Goal: Information Seeking & Learning: Find contact information

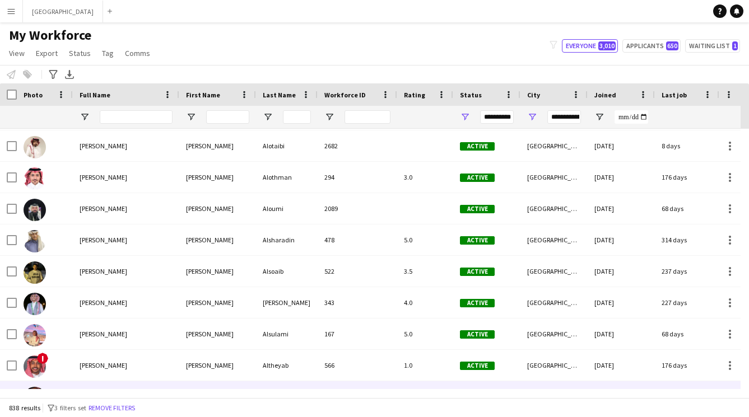
scroll to position [565, 0]
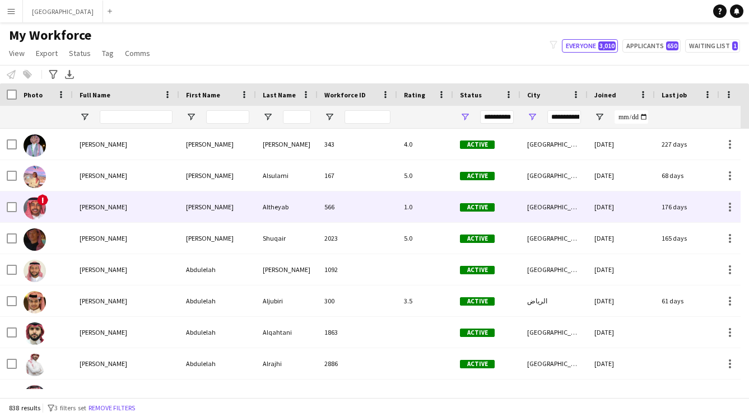
click at [140, 213] on div "[PERSON_NAME]" at bounding box center [126, 207] width 106 height 31
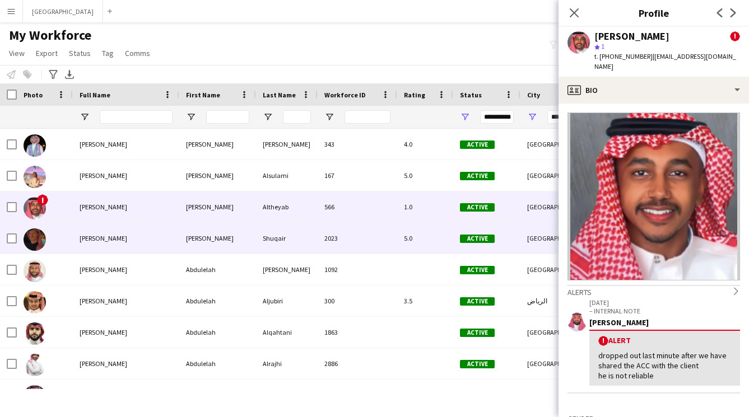
click at [218, 231] on div "[PERSON_NAME]" at bounding box center [217, 238] width 77 height 31
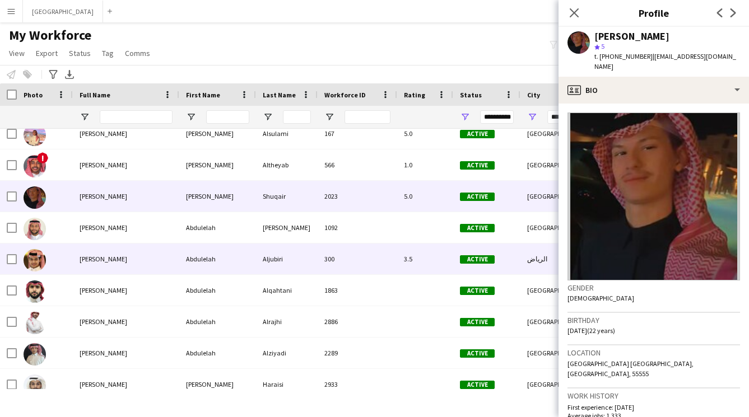
scroll to position [616, 0]
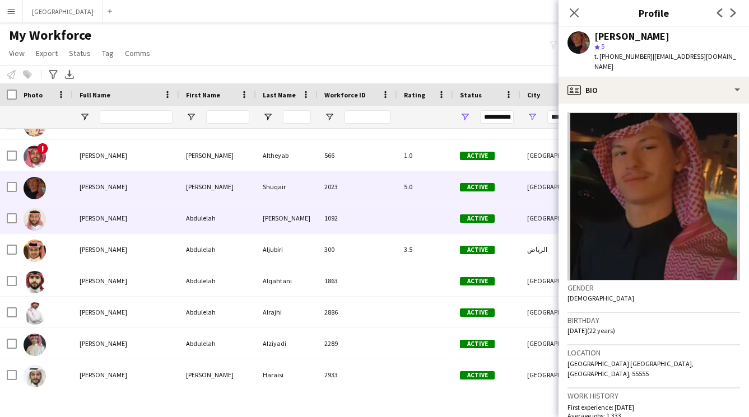
click at [195, 221] on div "Abdulelah" at bounding box center [217, 218] width 77 height 31
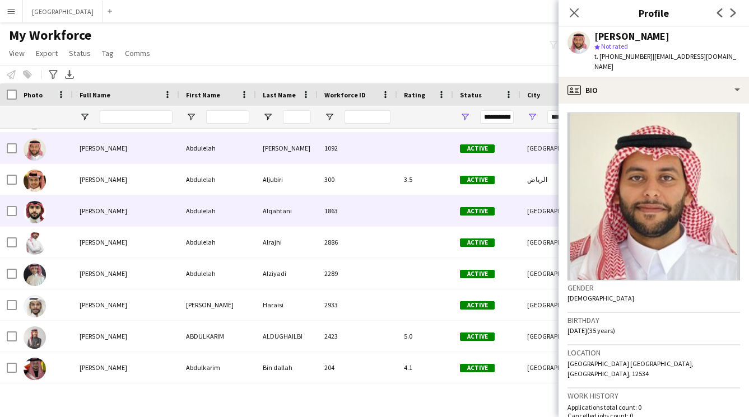
scroll to position [686, 0]
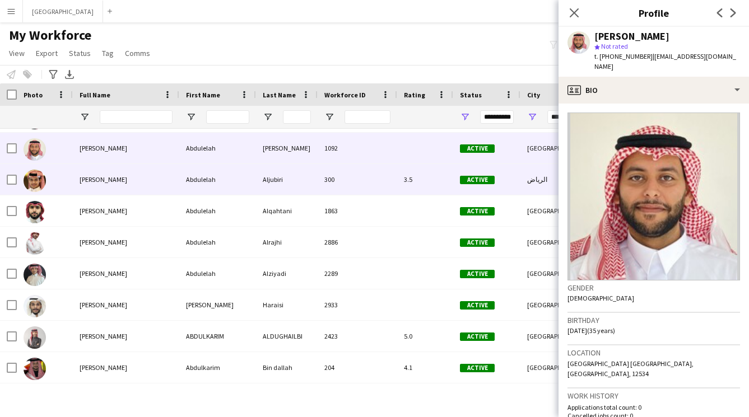
click at [186, 183] on div "Abdulelah" at bounding box center [217, 179] width 77 height 31
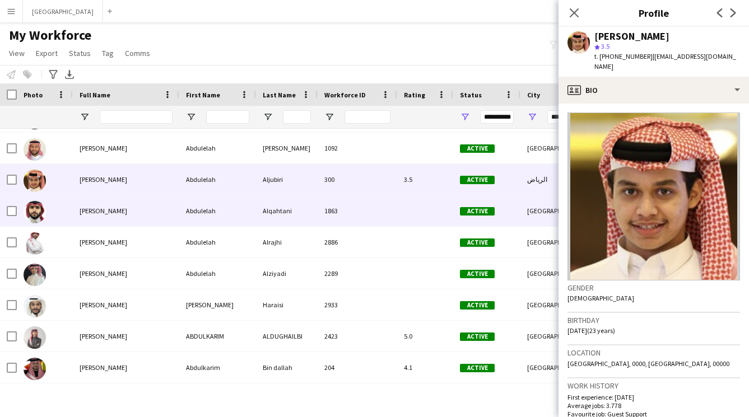
click at [161, 213] on div "[PERSON_NAME]" at bounding box center [126, 211] width 106 height 31
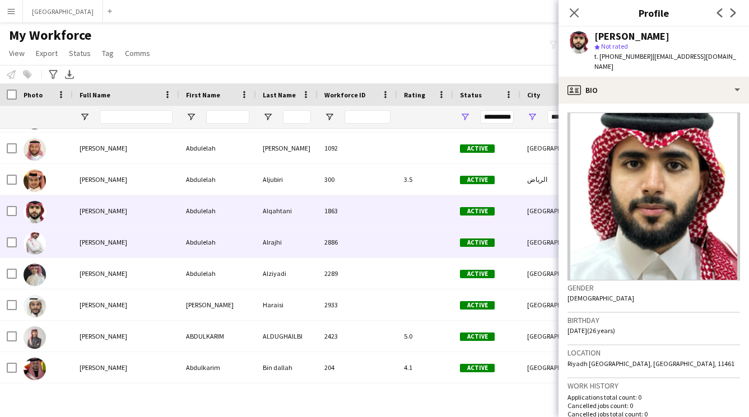
click at [131, 247] on div "[PERSON_NAME]" at bounding box center [126, 242] width 106 height 31
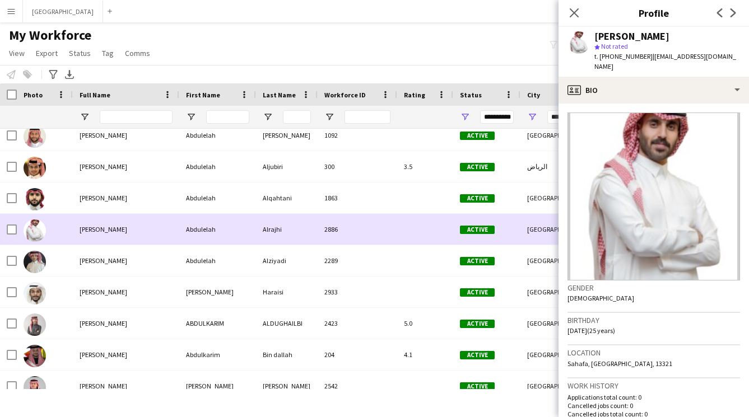
scroll to position [0, 0]
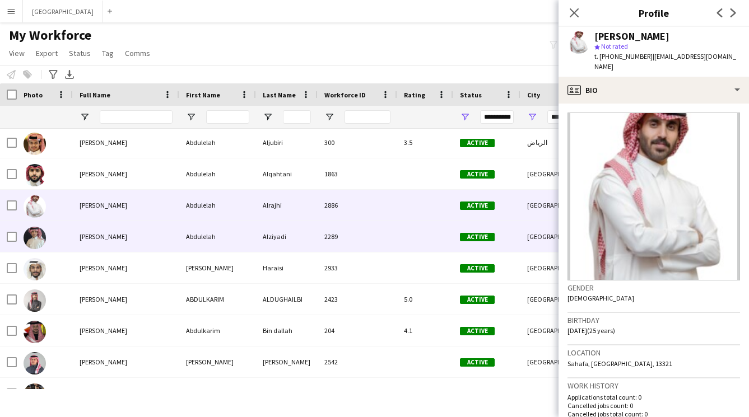
click at [186, 234] on div "Abdulelah" at bounding box center [217, 236] width 77 height 31
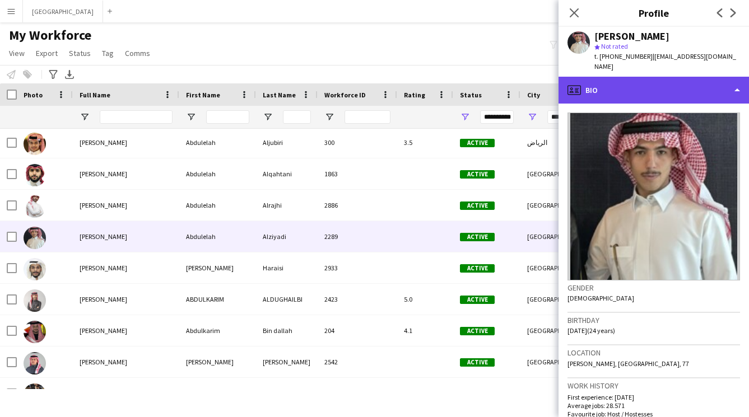
click at [624, 81] on div "profile Bio" at bounding box center [654, 90] width 191 height 27
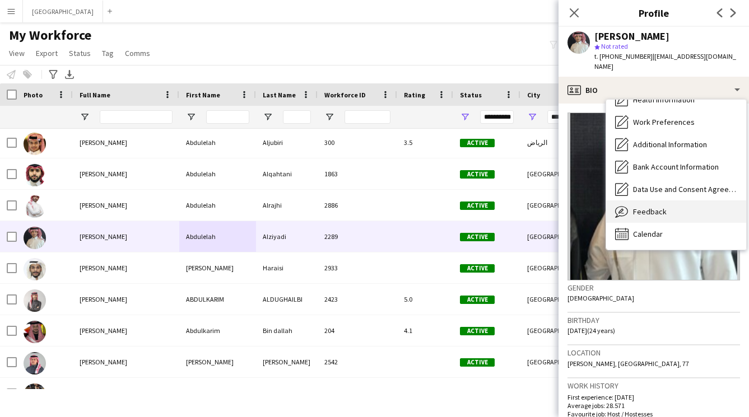
click at [666, 201] on div "Feedback Feedback" at bounding box center [676, 212] width 140 height 22
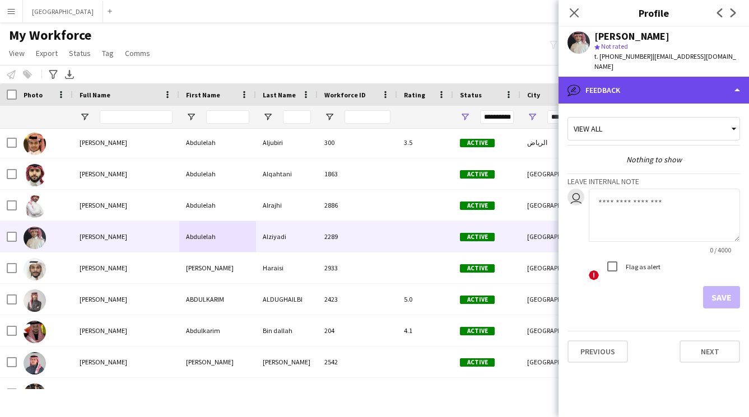
click at [632, 84] on div "bubble-pencil Feedback" at bounding box center [654, 90] width 191 height 27
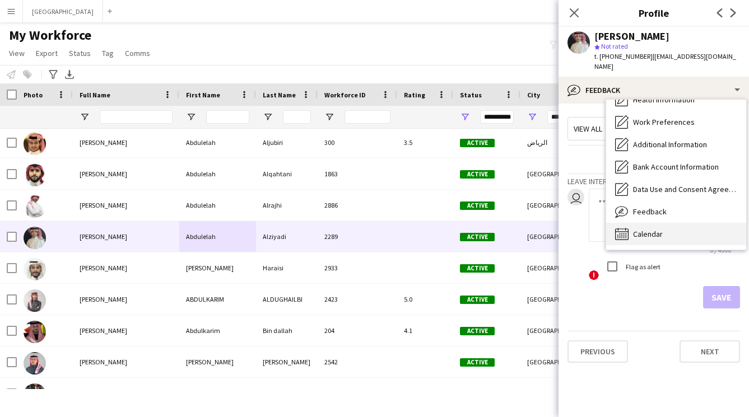
click at [668, 224] on div "Calendar Calendar" at bounding box center [676, 234] width 140 height 22
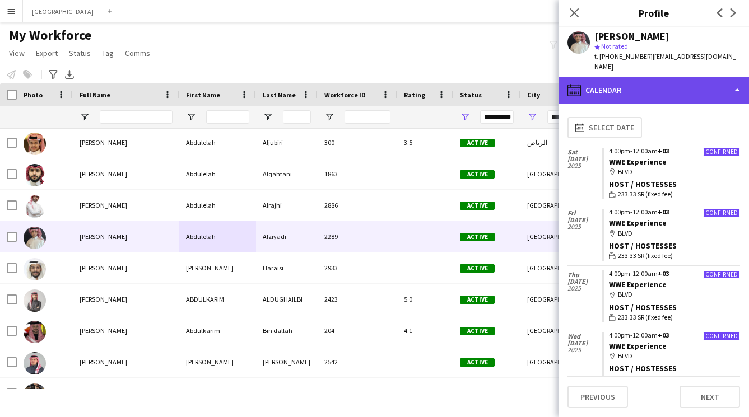
click at [640, 78] on div "calendar-full Calendar" at bounding box center [654, 90] width 191 height 27
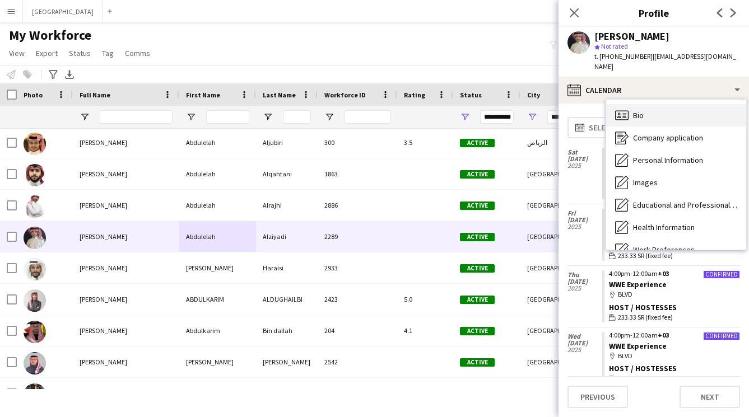
click at [661, 105] on div "Bio Bio" at bounding box center [676, 115] width 140 height 22
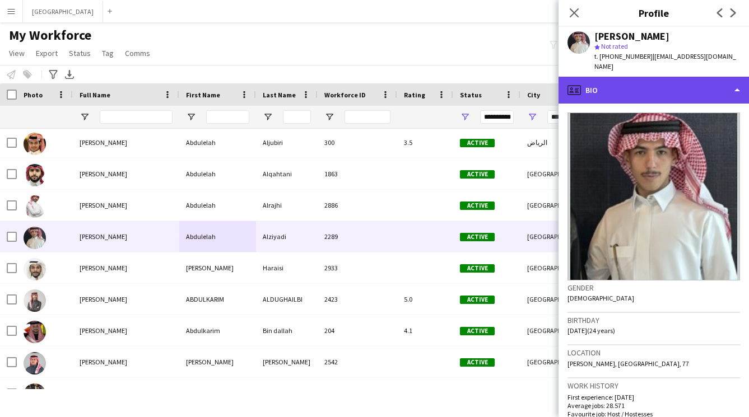
click at [640, 85] on div "profile Bio" at bounding box center [654, 90] width 191 height 27
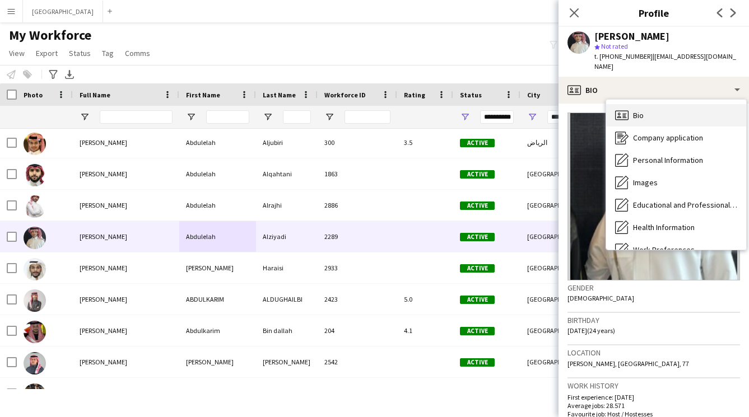
click at [659, 107] on div "Bio Bio" at bounding box center [676, 115] width 140 height 22
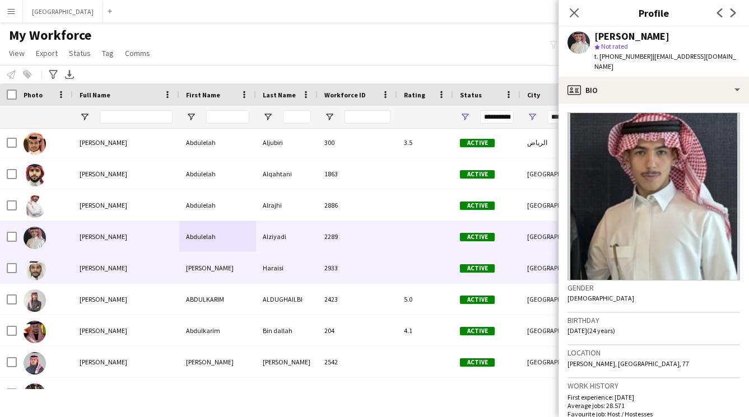
click at [194, 270] on div "[PERSON_NAME]" at bounding box center [217, 268] width 77 height 31
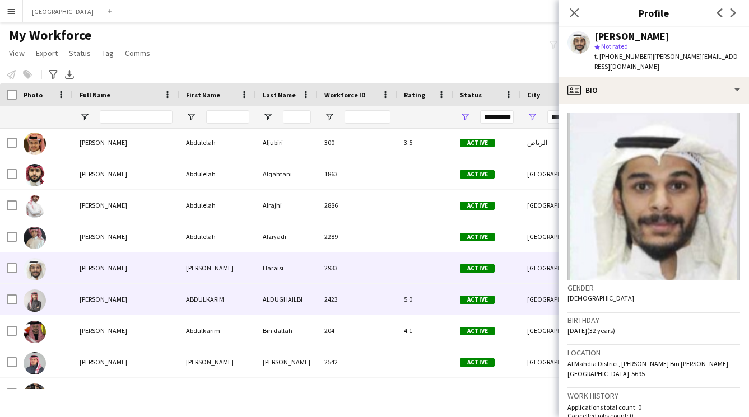
click at [191, 289] on div "ABDULKARIM" at bounding box center [217, 299] width 77 height 31
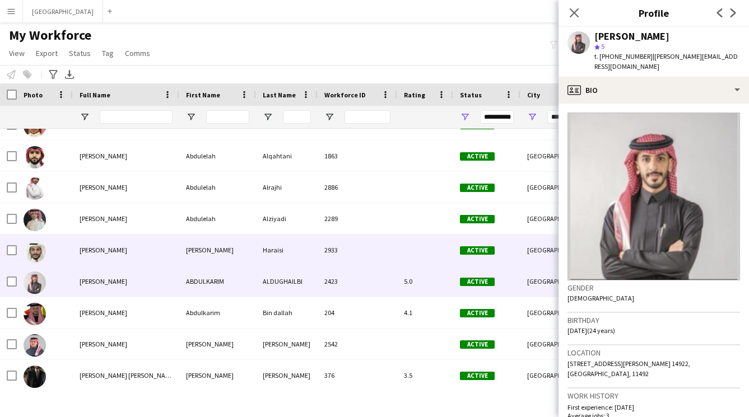
scroll to position [761, 0]
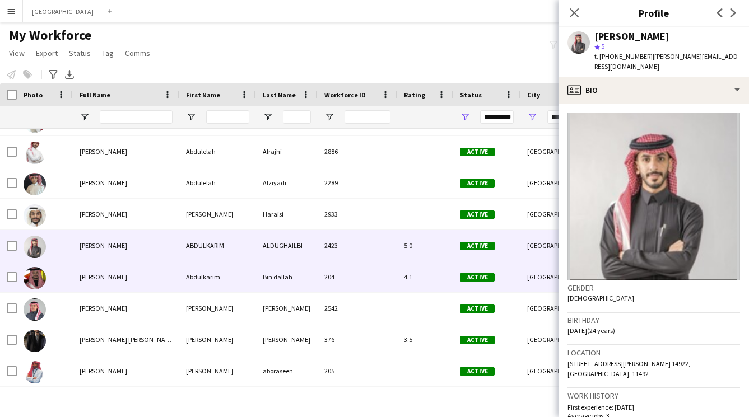
click at [199, 280] on div "Abdulkarim" at bounding box center [217, 277] width 77 height 31
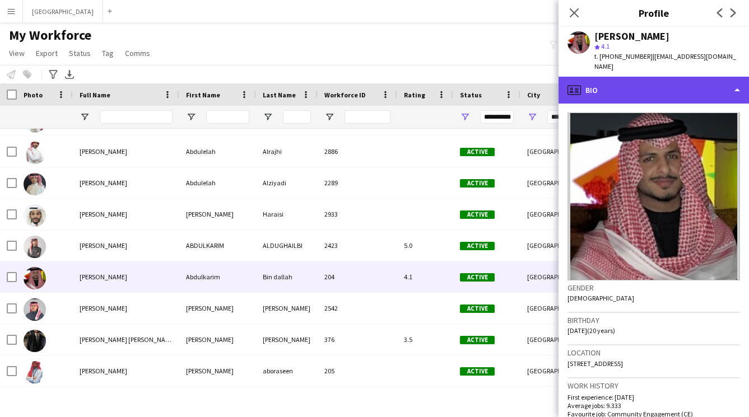
click at [626, 83] on div "profile Bio" at bounding box center [654, 90] width 191 height 27
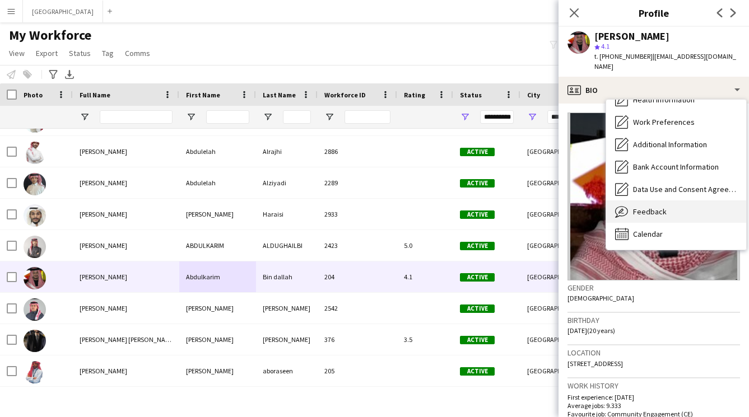
click at [658, 206] on div "Feedback Feedback" at bounding box center [676, 212] width 140 height 22
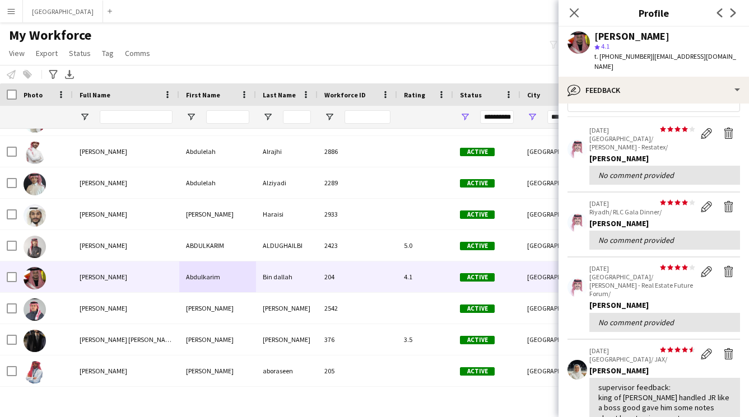
scroll to position [0, 0]
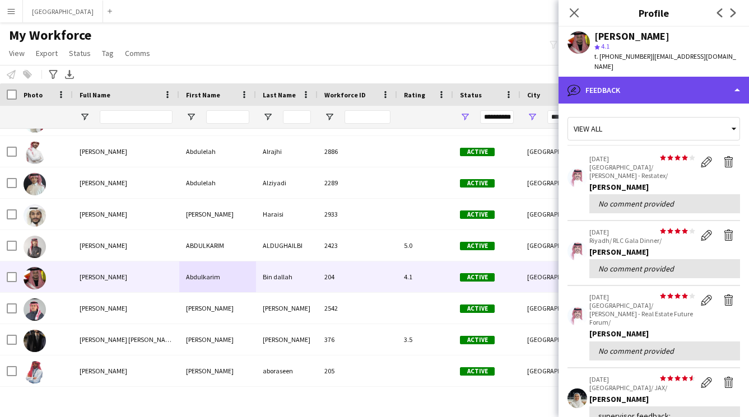
click at [617, 80] on div "bubble-pencil Feedback" at bounding box center [654, 90] width 191 height 27
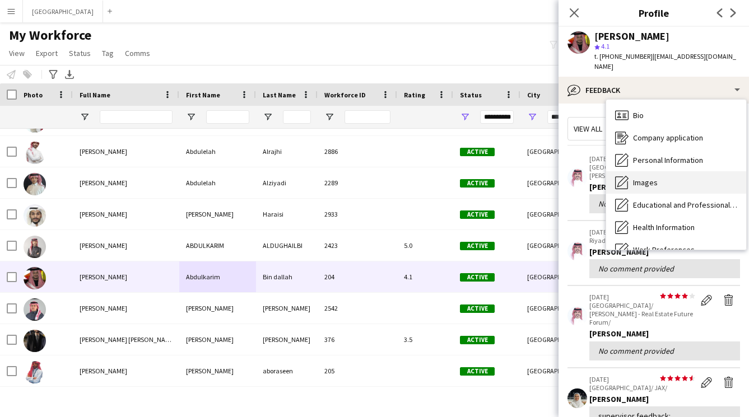
click at [666, 173] on div "Images Images" at bounding box center [676, 182] width 140 height 22
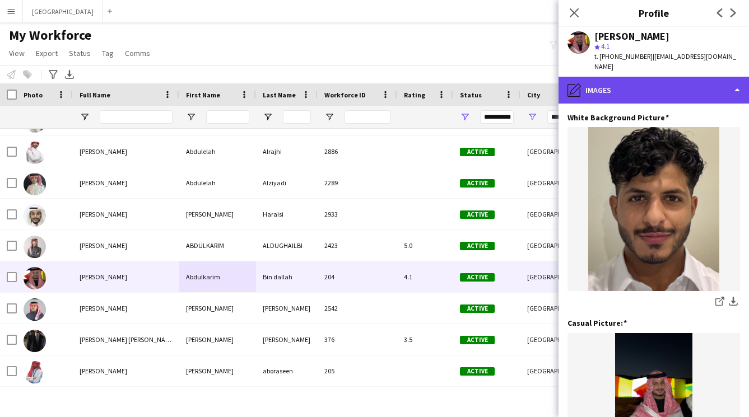
click at [653, 81] on div "pencil4 Images" at bounding box center [654, 90] width 191 height 27
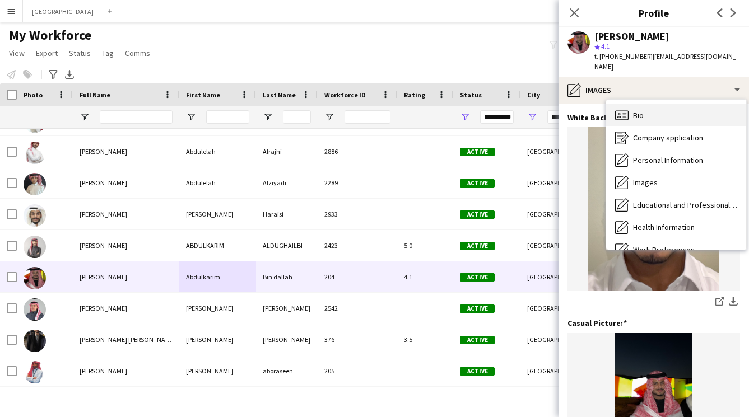
click at [651, 110] on div "Bio Bio" at bounding box center [676, 115] width 140 height 22
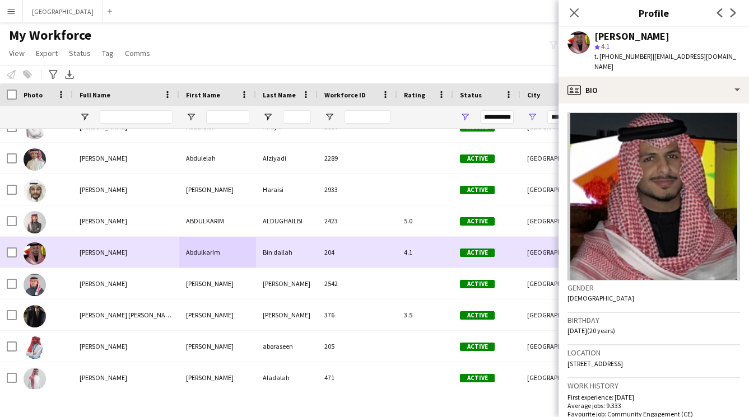
scroll to position [849, 0]
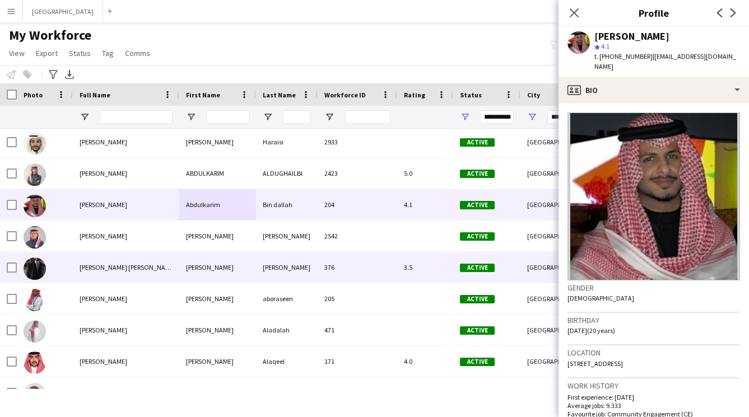
click at [232, 280] on div "[PERSON_NAME]" at bounding box center [217, 267] width 77 height 31
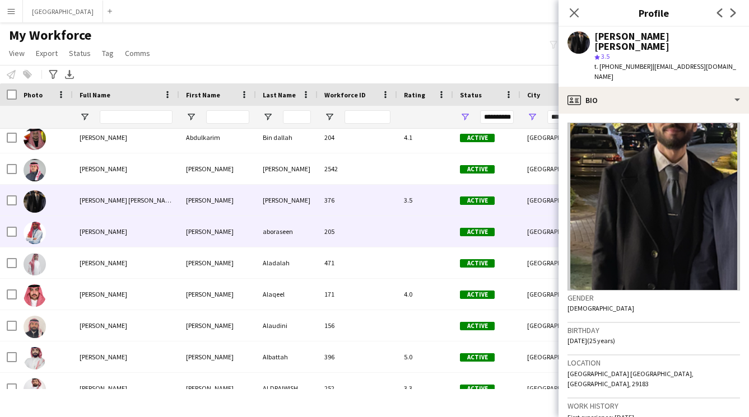
scroll to position [919, 0]
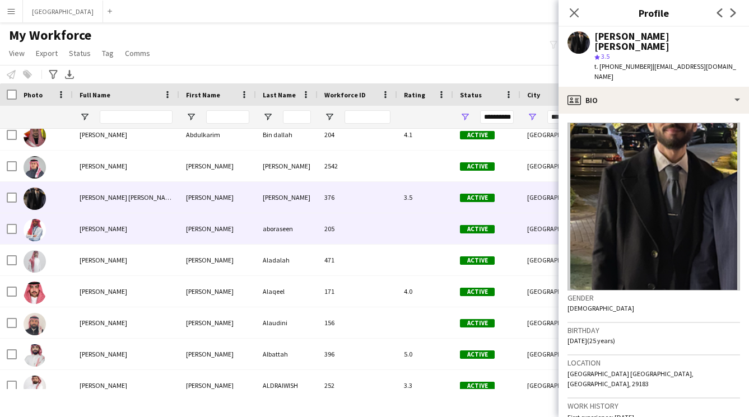
click at [301, 221] on div "aboraseen" at bounding box center [287, 228] width 62 height 31
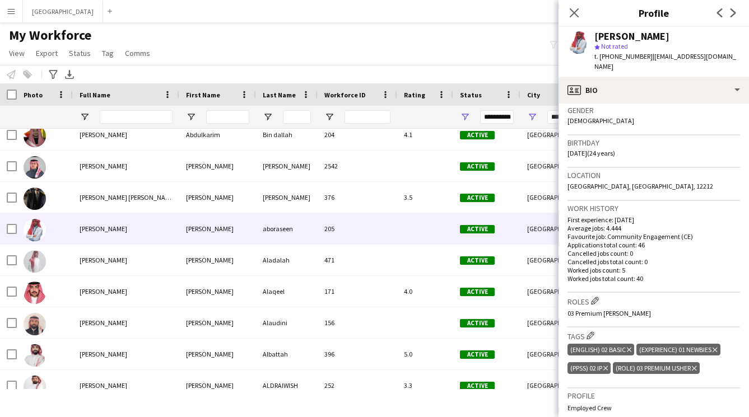
scroll to position [0, 0]
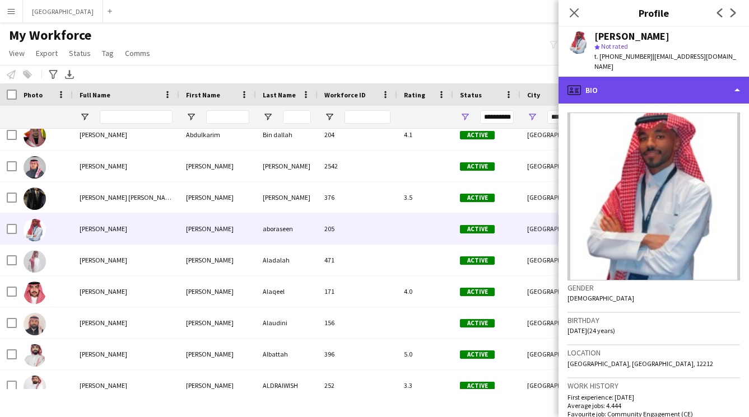
click at [635, 85] on div "profile Bio" at bounding box center [654, 90] width 191 height 27
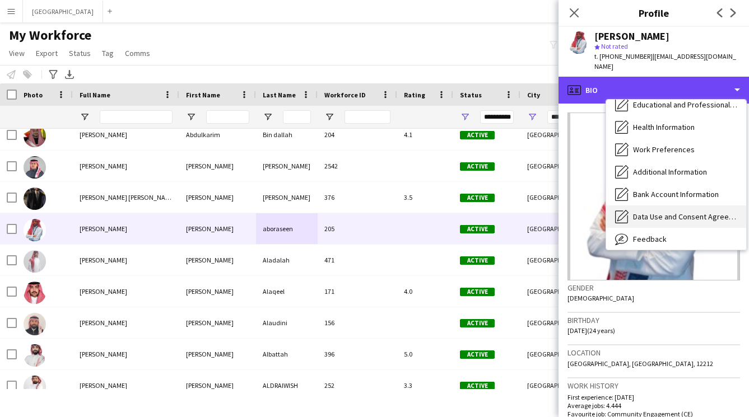
scroll to position [128, 0]
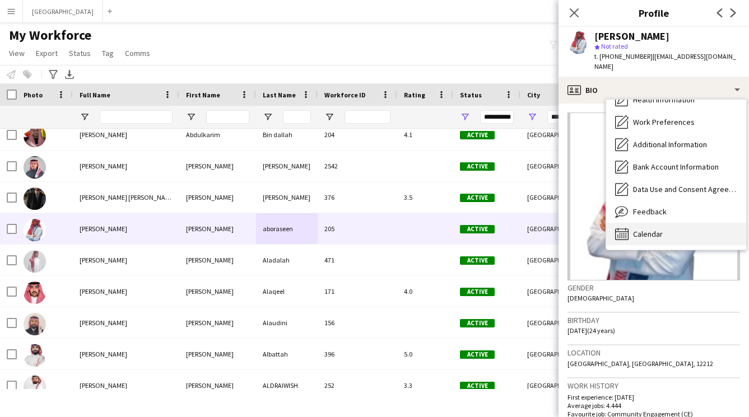
click at [653, 229] on span "Calendar" at bounding box center [648, 234] width 30 height 10
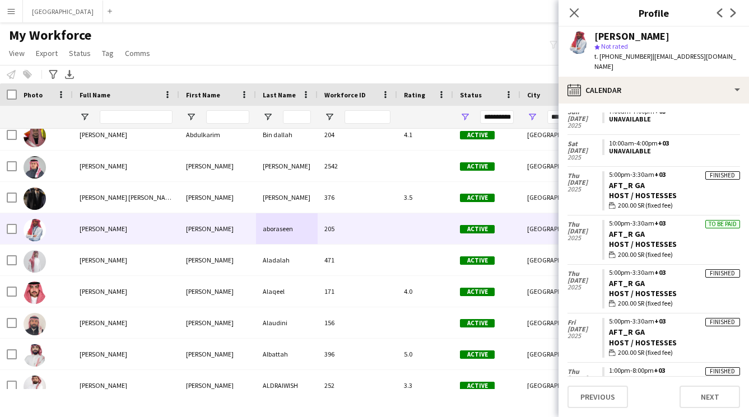
scroll to position [0, 0]
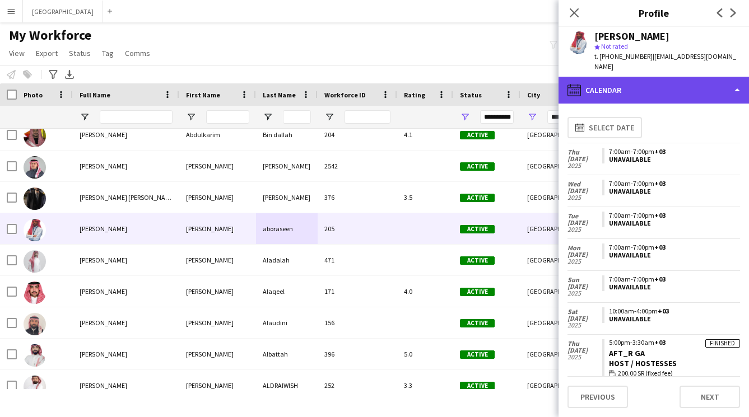
click at [668, 90] on div "calendar-full Calendar" at bounding box center [654, 90] width 191 height 27
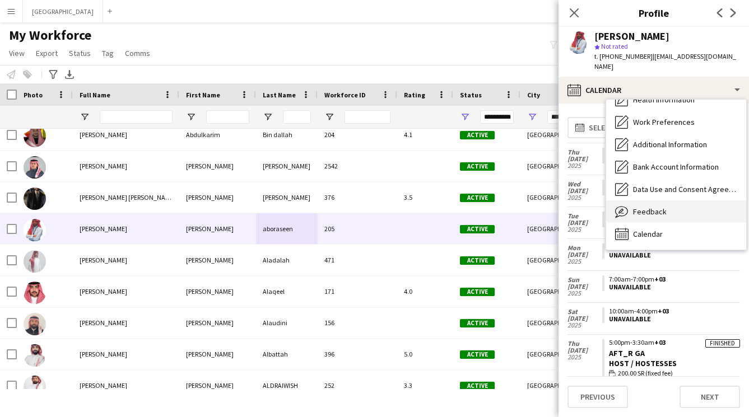
click at [677, 201] on div "Feedback Feedback" at bounding box center [676, 212] width 140 height 22
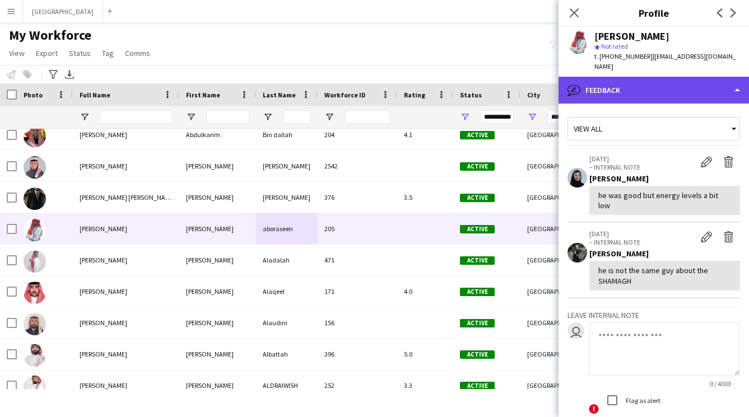
click at [657, 77] on div "bubble-pencil Feedback" at bounding box center [654, 90] width 191 height 27
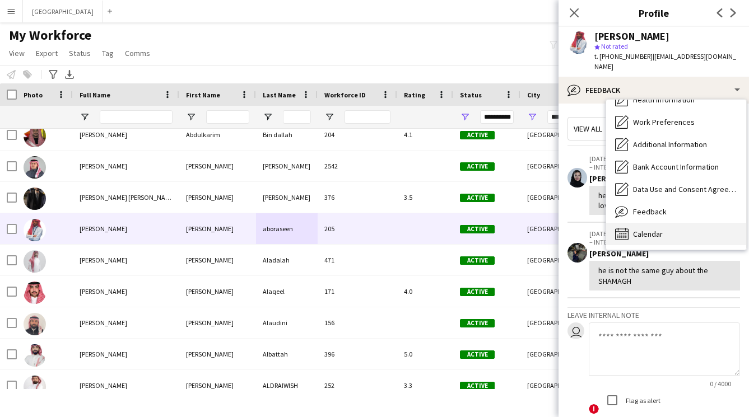
click at [647, 229] on span "Calendar" at bounding box center [648, 234] width 30 height 10
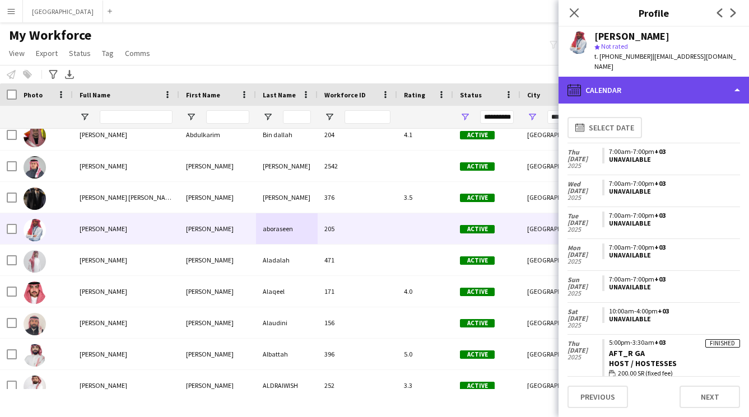
click at [672, 87] on div "calendar-full Calendar" at bounding box center [654, 90] width 191 height 27
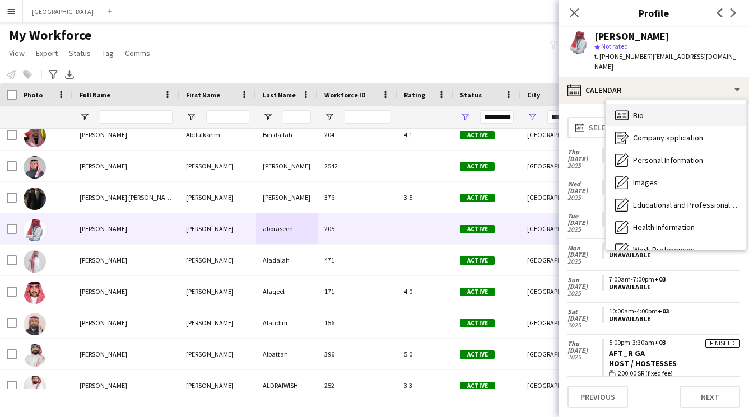
click at [666, 104] on div "Bio Bio" at bounding box center [676, 115] width 140 height 22
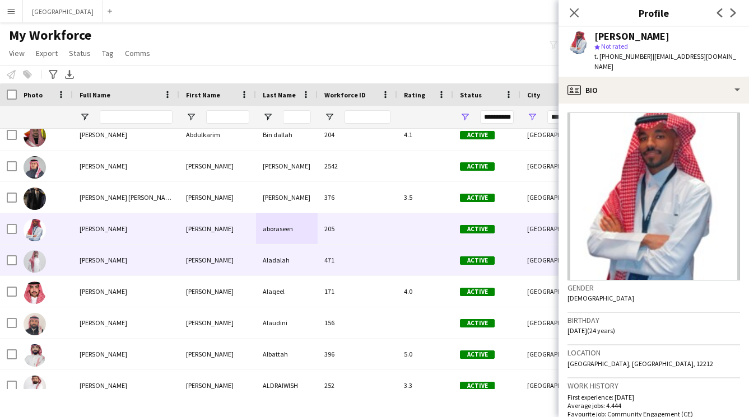
click at [373, 270] on div "471" at bounding box center [358, 260] width 80 height 31
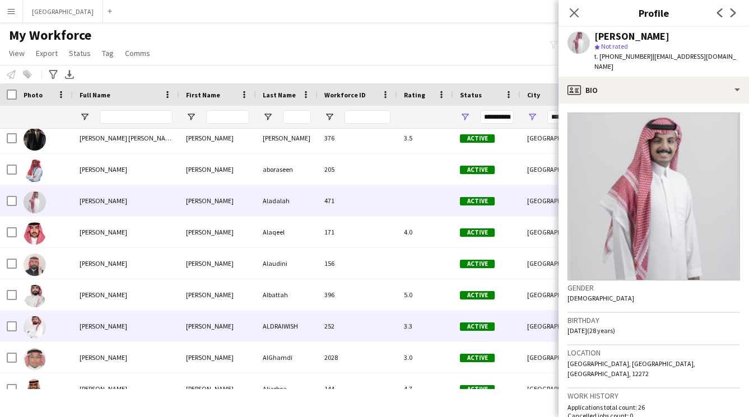
scroll to position [1024, 0]
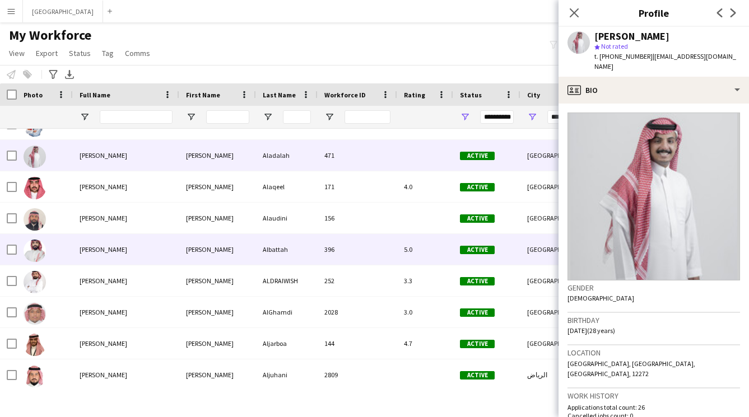
click at [337, 256] on div "396" at bounding box center [358, 249] width 80 height 31
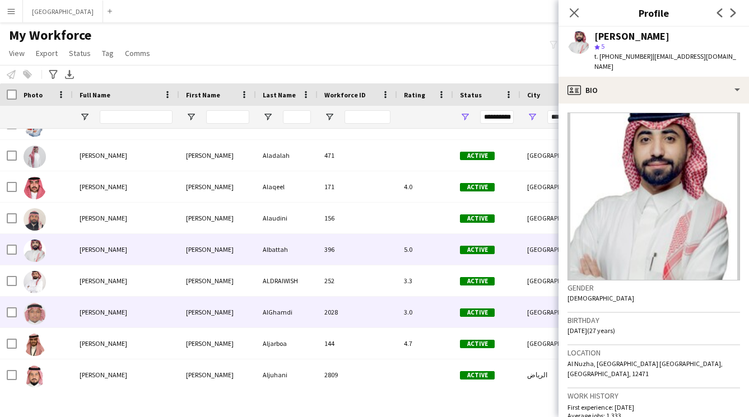
click at [291, 318] on div "AlGhamdi" at bounding box center [287, 312] width 62 height 31
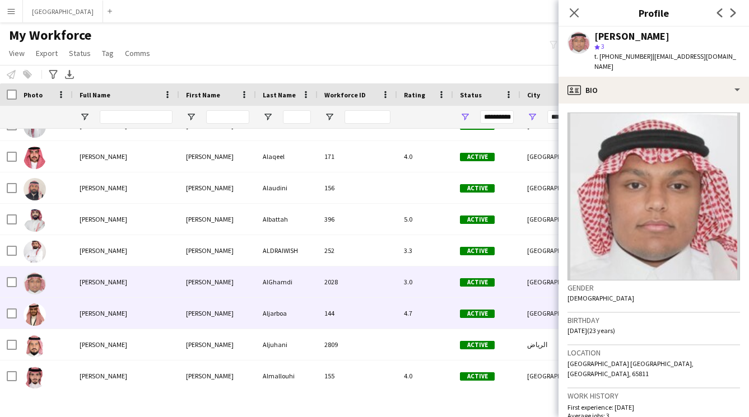
scroll to position [1118, 0]
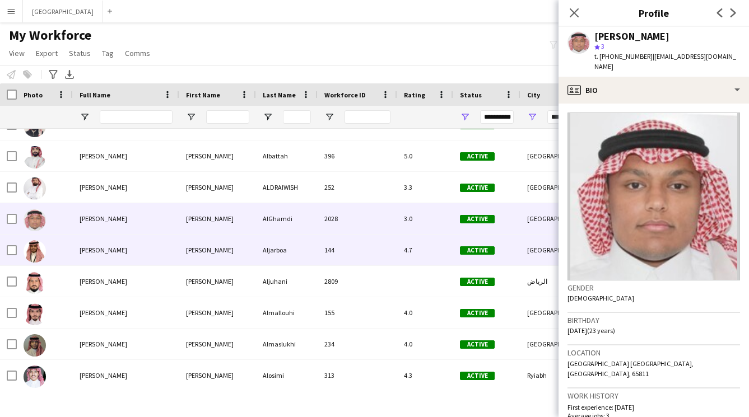
click at [336, 239] on div "144" at bounding box center [358, 250] width 80 height 31
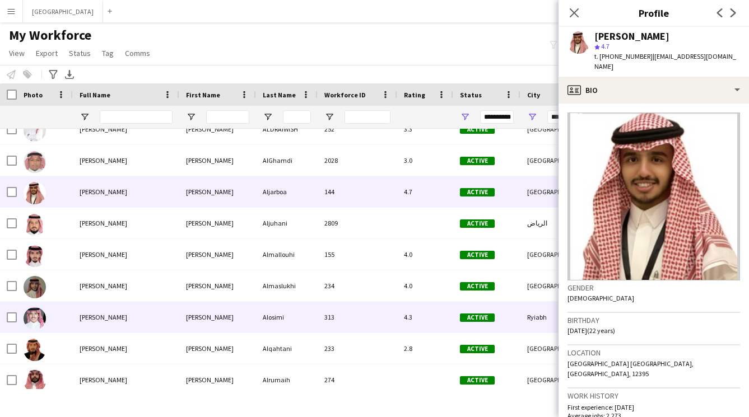
scroll to position [1188, 0]
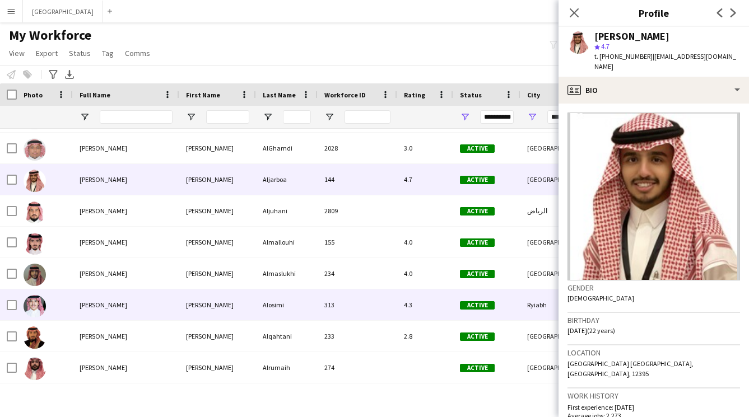
click at [299, 296] on div "Alosimi" at bounding box center [287, 305] width 62 height 31
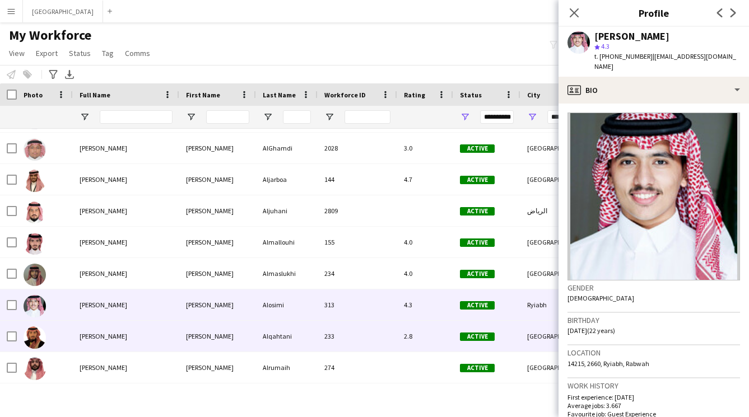
click at [270, 342] on div "Alqahtani" at bounding box center [287, 336] width 62 height 31
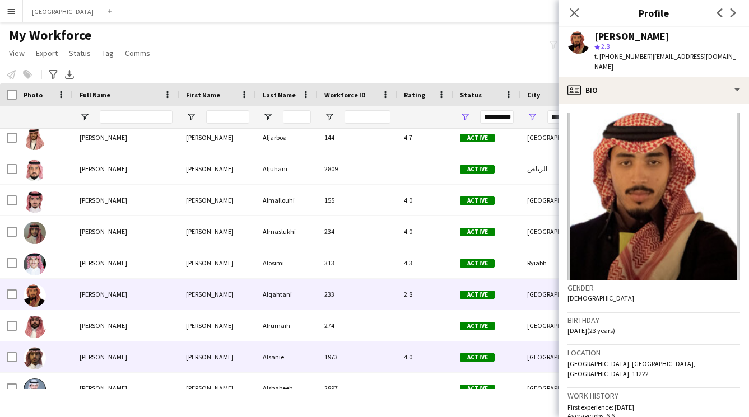
scroll to position [1275, 0]
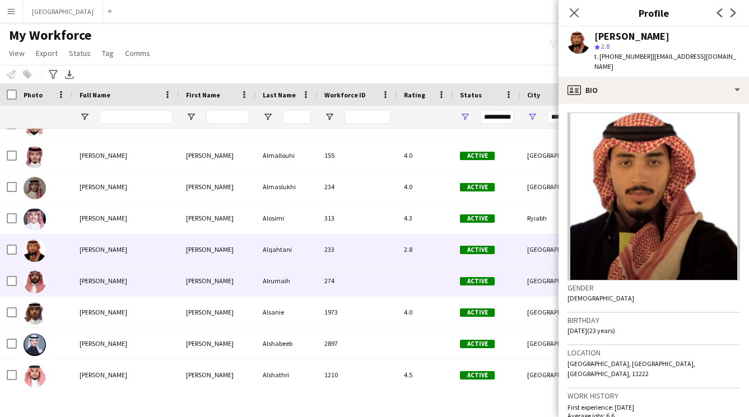
click at [283, 282] on div "Alrumaih" at bounding box center [287, 281] width 62 height 31
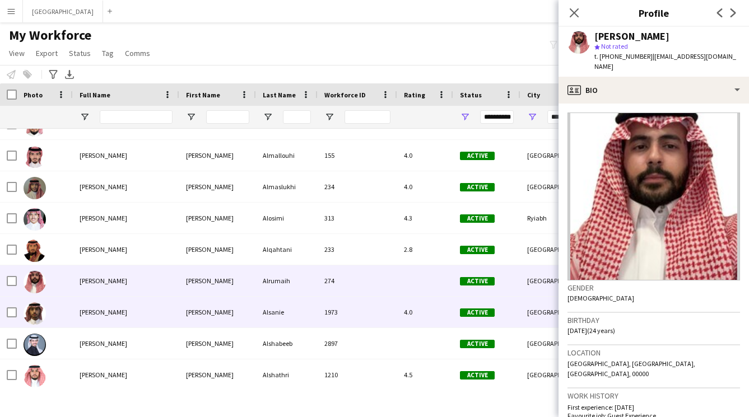
click at [269, 313] on div "Alsanie" at bounding box center [287, 312] width 62 height 31
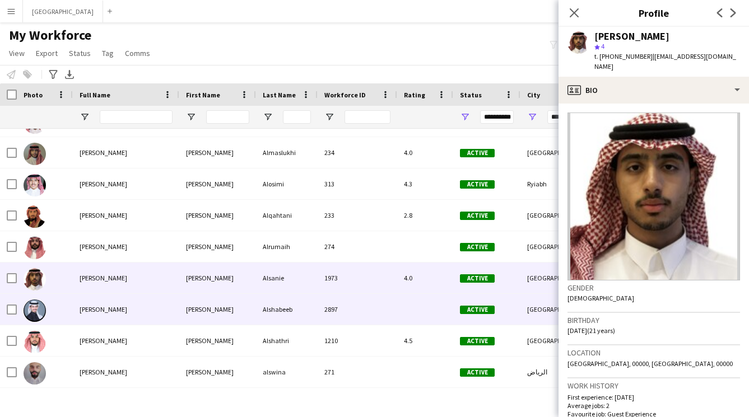
scroll to position [1353, 0]
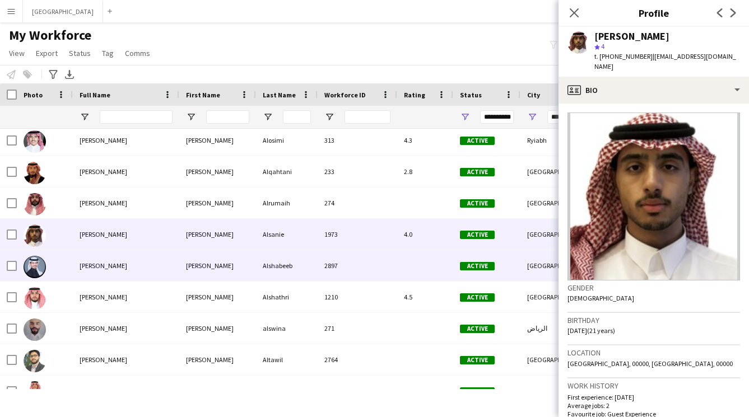
click at [287, 270] on div "Alshabeeb" at bounding box center [287, 265] width 62 height 31
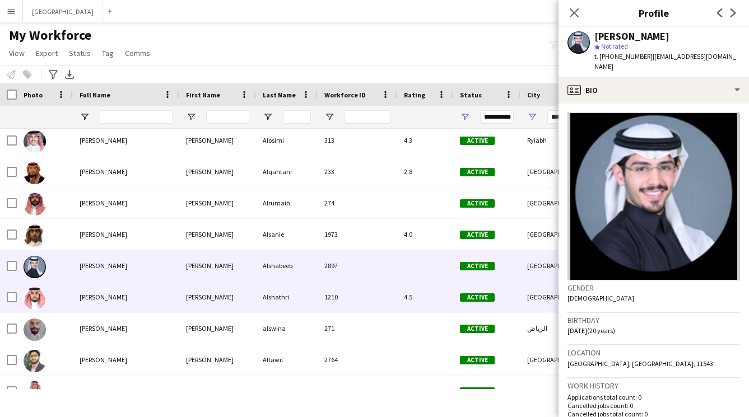
click at [279, 308] on div "Alshathri" at bounding box center [287, 297] width 62 height 31
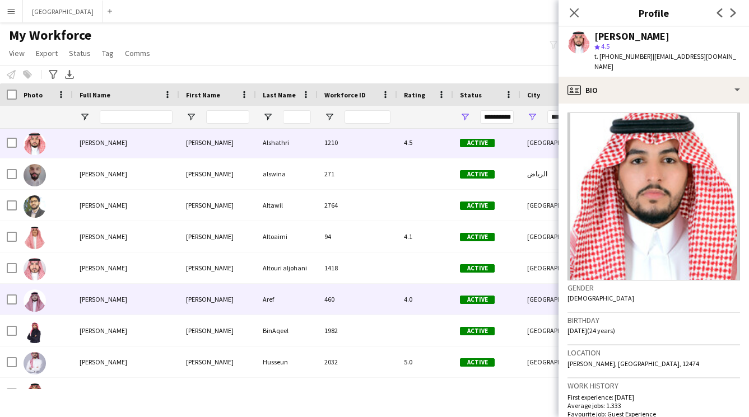
scroll to position [1532, 0]
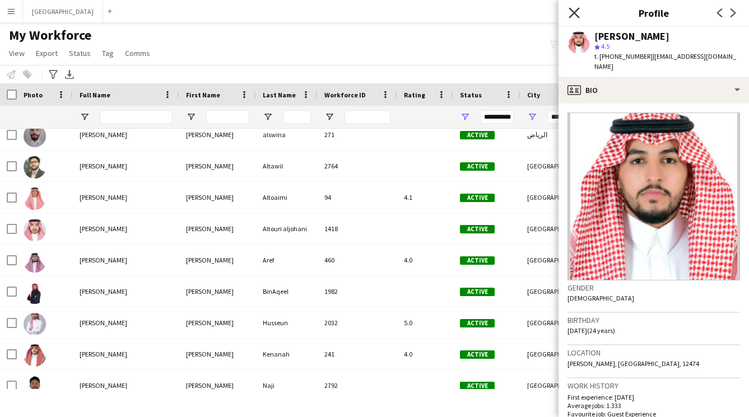
click at [570, 12] on icon "Close pop-in" at bounding box center [574, 12] width 11 height 11
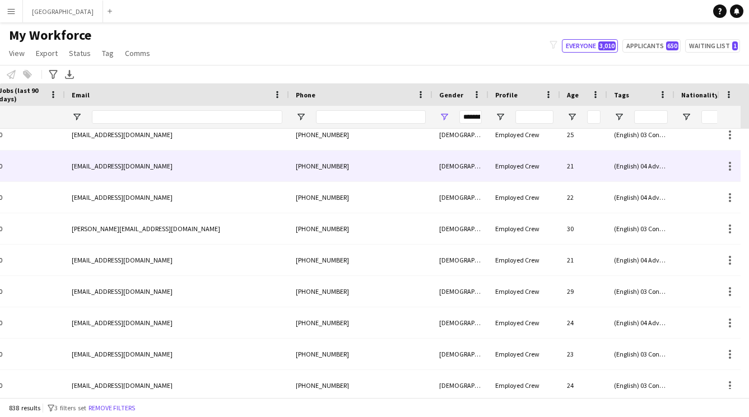
scroll to position [0, 797]
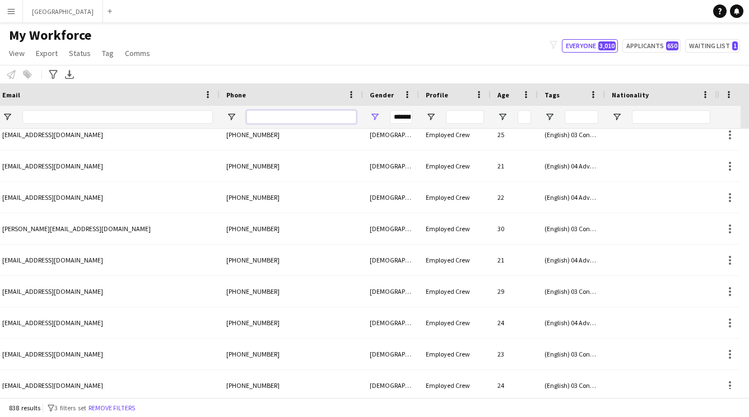
click at [283, 121] on input "Phone Filter Input" at bounding box center [302, 116] width 110 height 13
type input "****"
type input "**********"
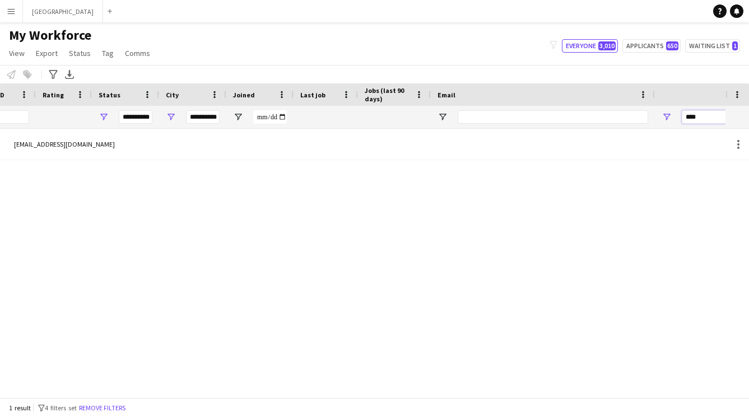
scroll to position [0, 785]
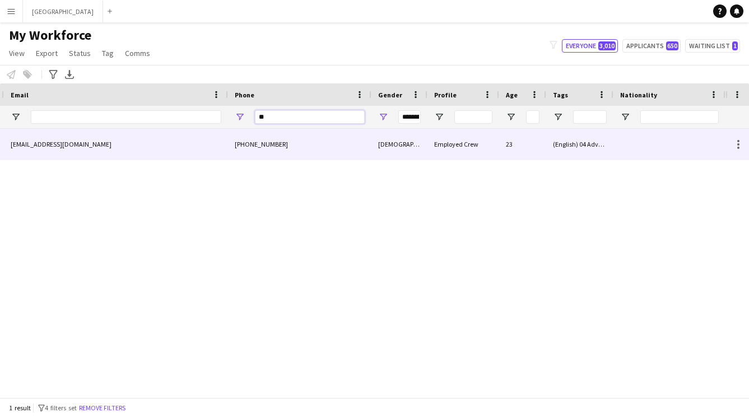
type input "*"
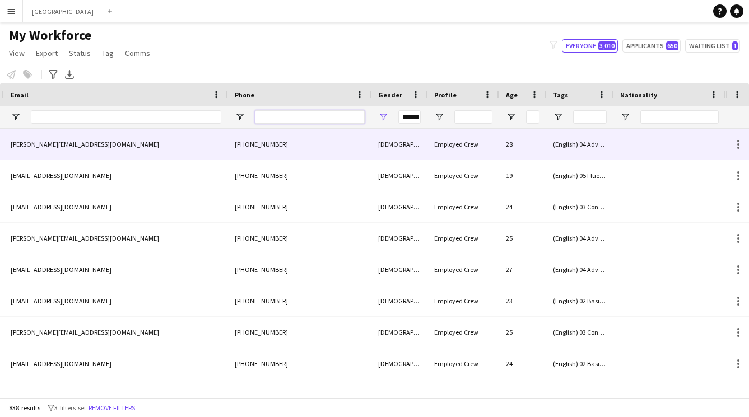
type input "**********"
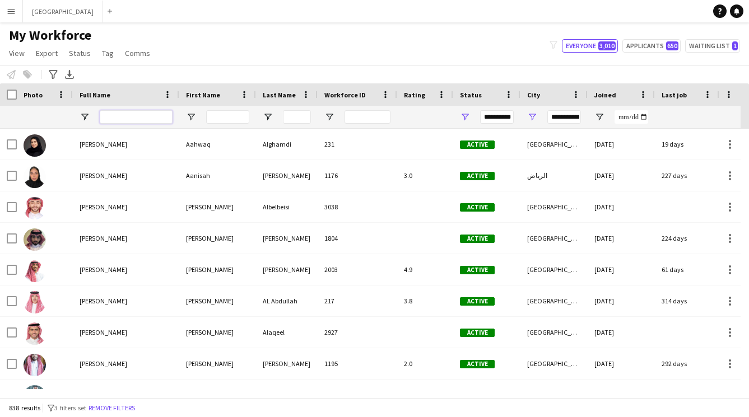
click at [129, 120] on input "Full Name Filter Input" at bounding box center [136, 116] width 73 height 13
type input "*****"
type input "***"
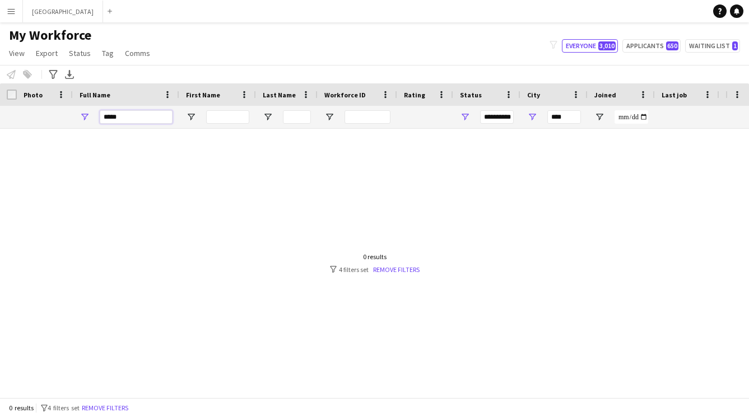
type input "*****"
click at [464, 118] on span "Open Filter Menu" at bounding box center [465, 117] width 10 height 10
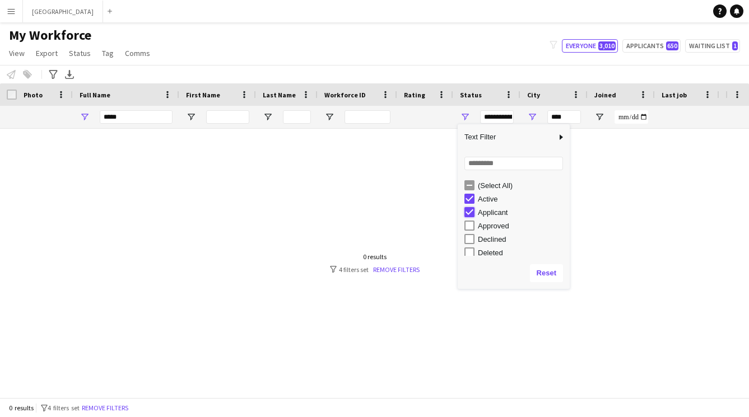
type input "**********"
click at [428, 118] on div at bounding box center [425, 117] width 43 height 22
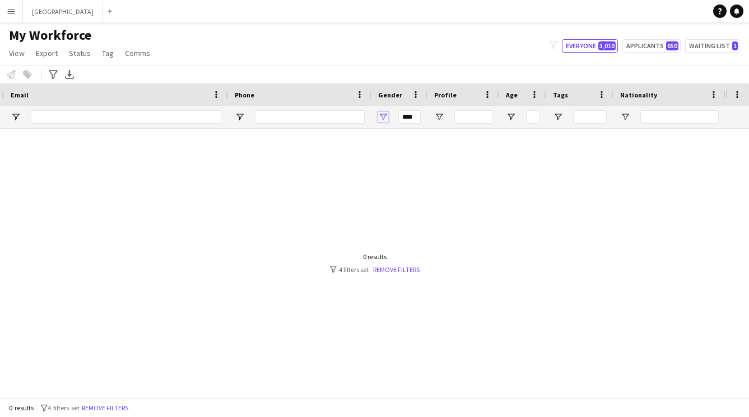
click at [384, 115] on span "Open Filter Menu" at bounding box center [383, 117] width 10 height 10
click at [320, 196] on div at bounding box center [363, 259] width 726 height 261
click at [385, 268] on link "Remove filters" at bounding box center [396, 270] width 47 height 8
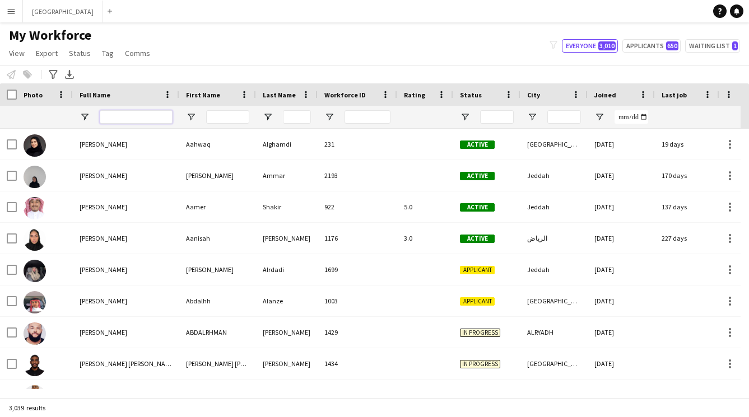
click at [142, 120] on input "Full Name Filter Input" at bounding box center [136, 116] width 73 height 13
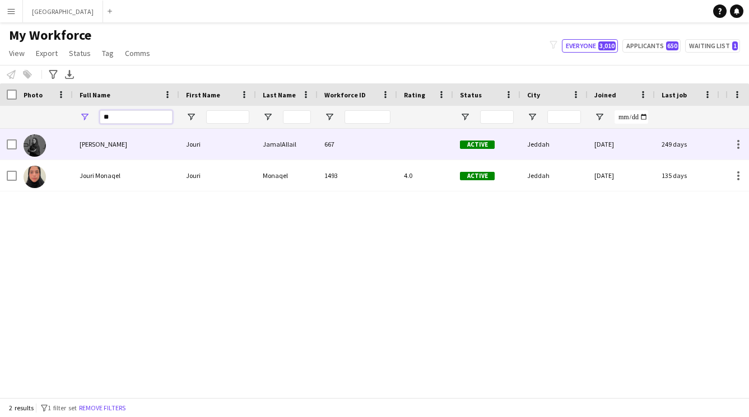
type input "*"
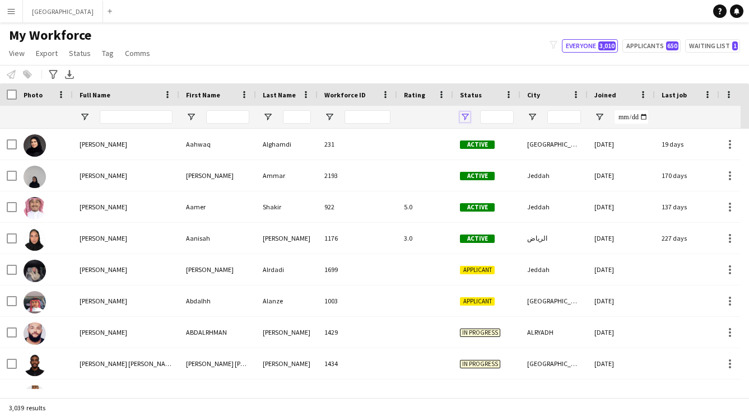
click at [462, 114] on span "Open Filter Menu" at bounding box center [465, 117] width 10 height 10
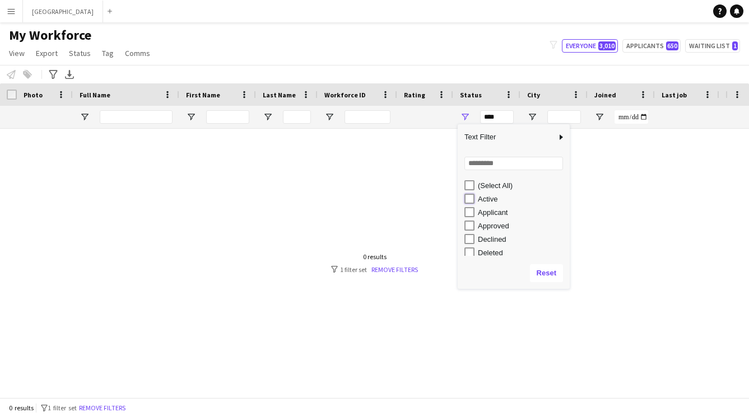
type input "**********"
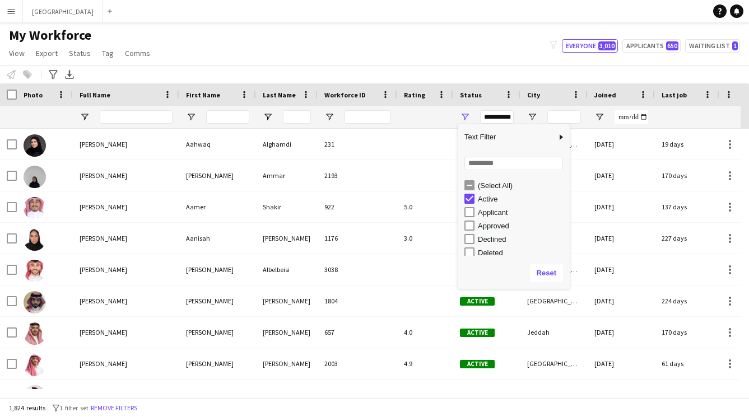
click at [478, 33] on div "My Workforce View Views Default view New view Update view Delete view Edit name…" at bounding box center [374, 46] width 749 height 38
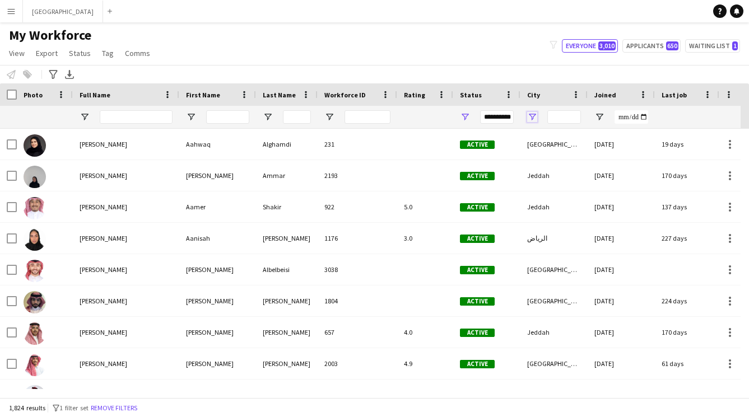
click at [532, 112] on span "Open Filter Menu" at bounding box center [532, 117] width 10 height 10
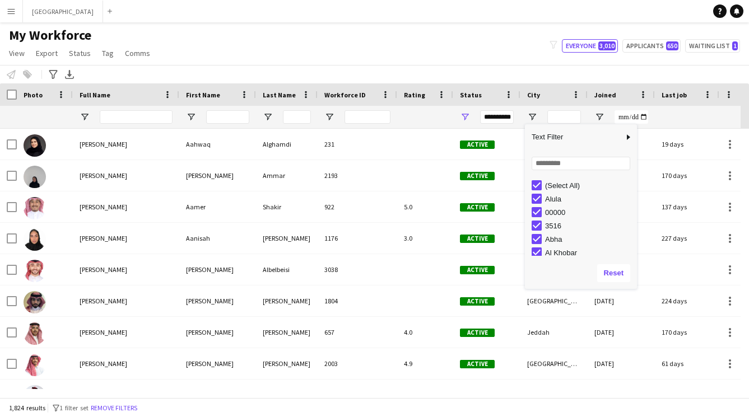
click at [542, 183] on div "(Select All)" at bounding box center [584, 185] width 105 height 13
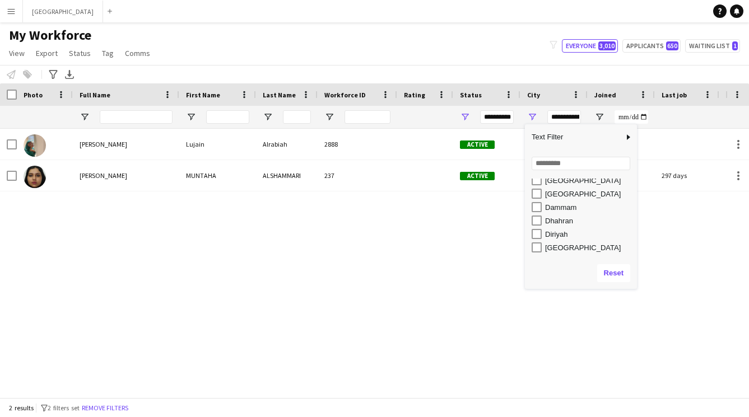
scroll to position [309, 0]
click at [522, 222] on div "Drag here to set row groups Photo Title Full Name First Name Last Name Workforc…" at bounding box center [374, 240] width 749 height 314
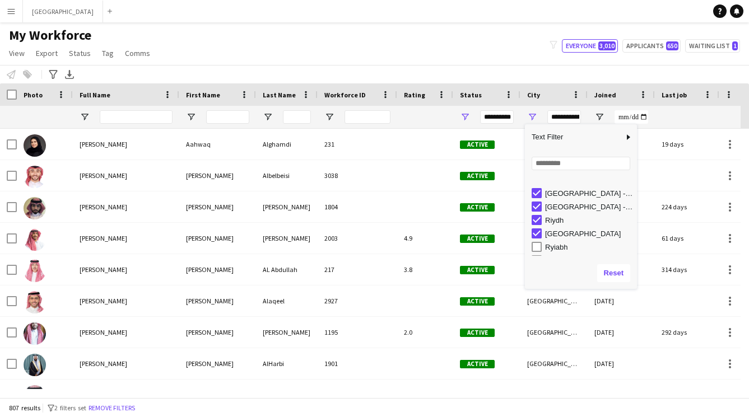
scroll to position [765, 0]
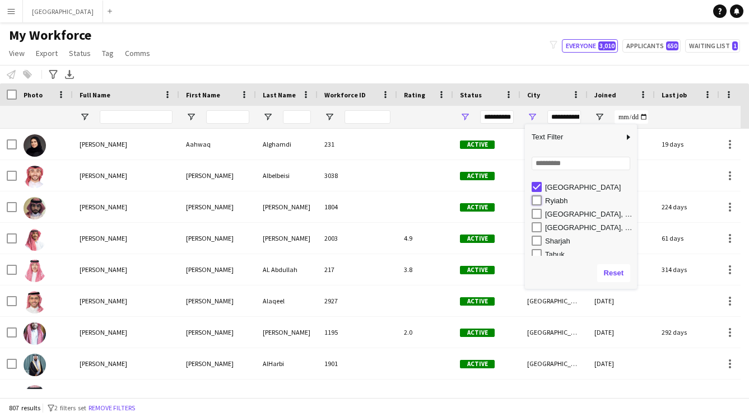
type input "**********"
click at [568, 165] on input "Search filter values" at bounding box center [581, 163] width 99 height 13
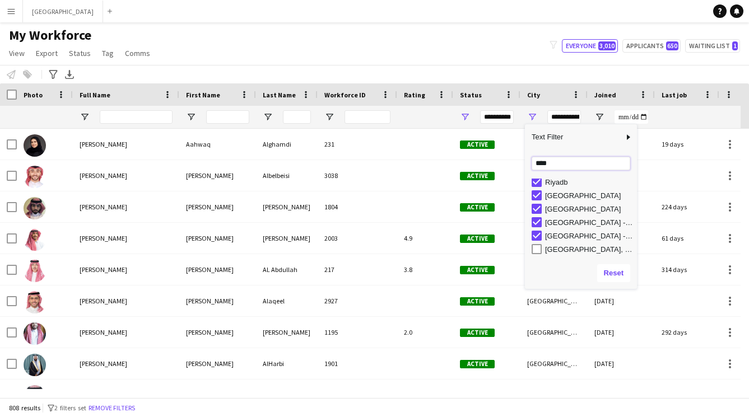
scroll to position [84, 0]
type input "****"
type input "**********"
click at [570, 165] on input "****" at bounding box center [581, 163] width 99 height 13
type input "*"
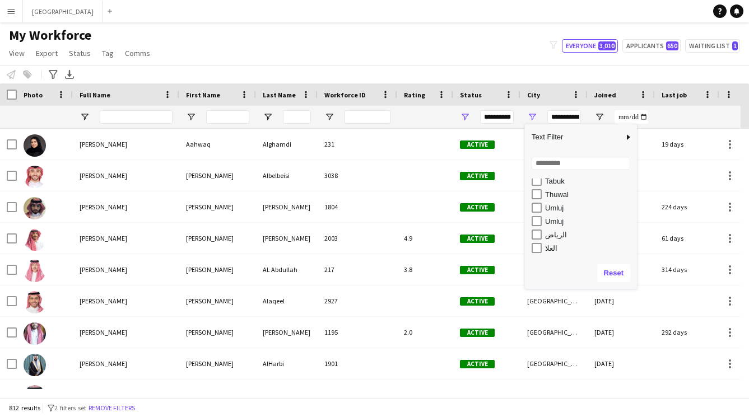
scroll to position [870, 0]
type input "**********"
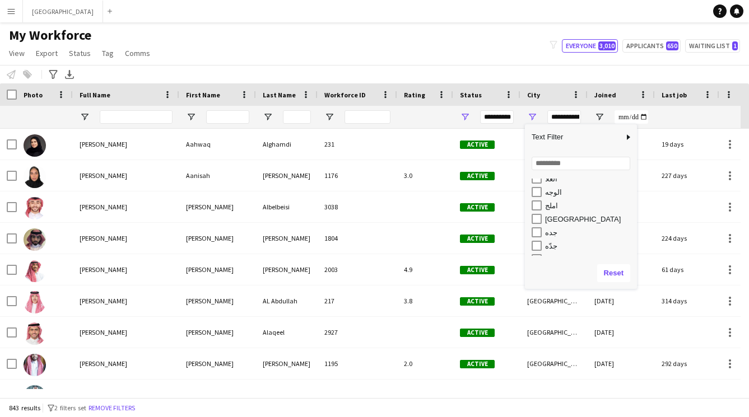
scroll to position [909, 0]
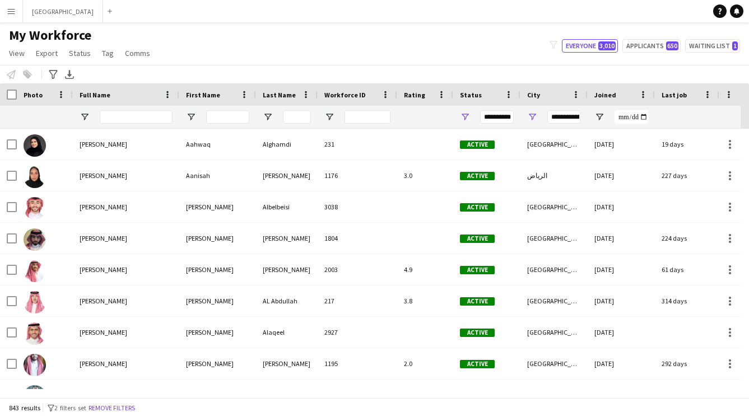
click at [519, 57] on div "My Workforce View Views Default view New view Update view Delete view Edit name…" at bounding box center [374, 46] width 749 height 38
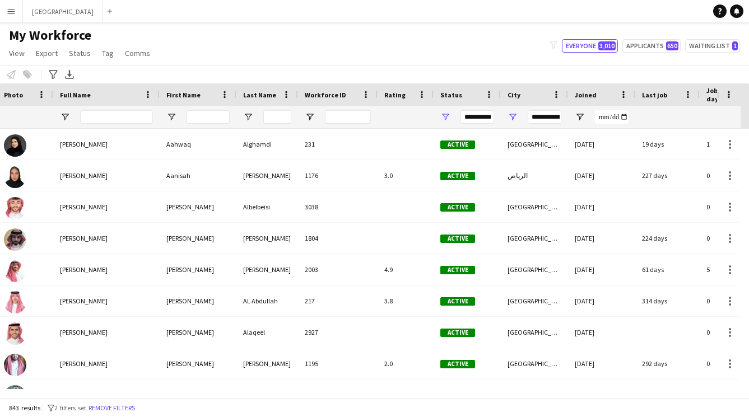
scroll to position [0, 79]
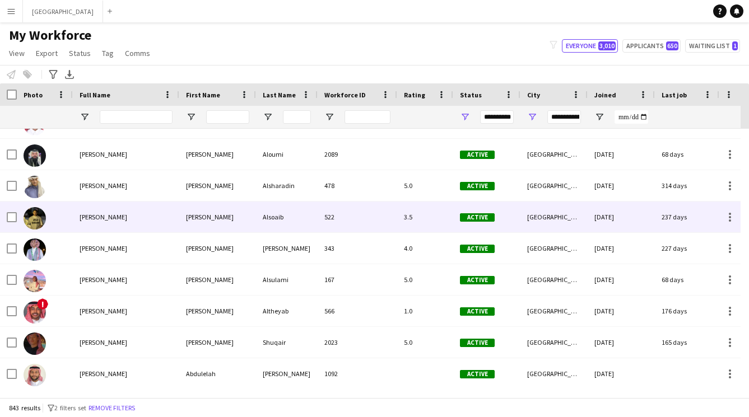
click at [366, 216] on div "522" at bounding box center [358, 217] width 80 height 31
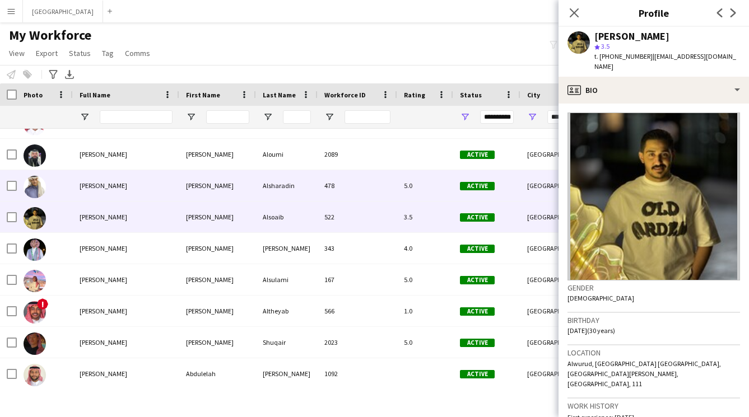
click at [337, 187] on div "478" at bounding box center [358, 185] width 80 height 31
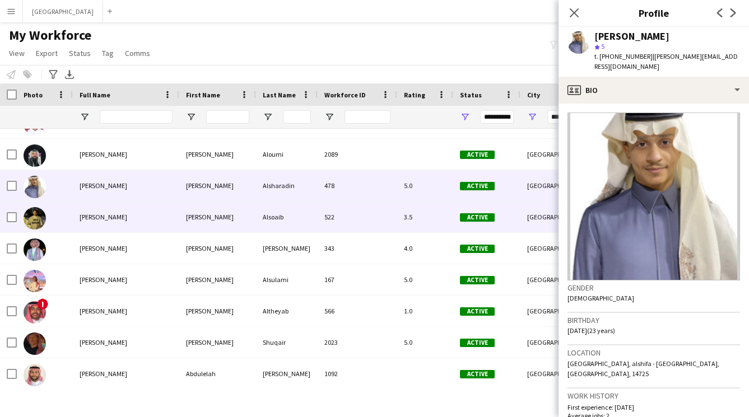
click at [305, 217] on div "Alsoaib" at bounding box center [287, 217] width 62 height 31
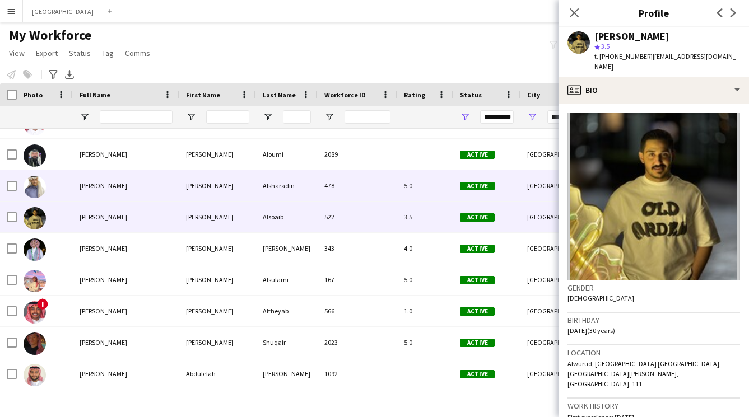
click at [224, 184] on div "[PERSON_NAME]" at bounding box center [217, 185] width 77 height 31
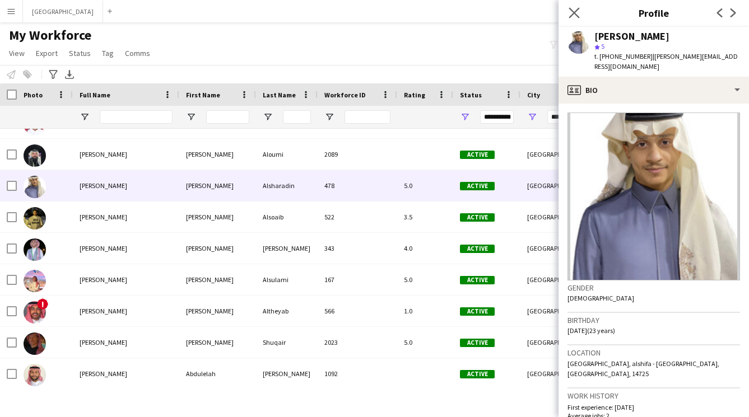
click at [574, 19] on app-icon "Close pop-in" at bounding box center [574, 13] width 16 height 16
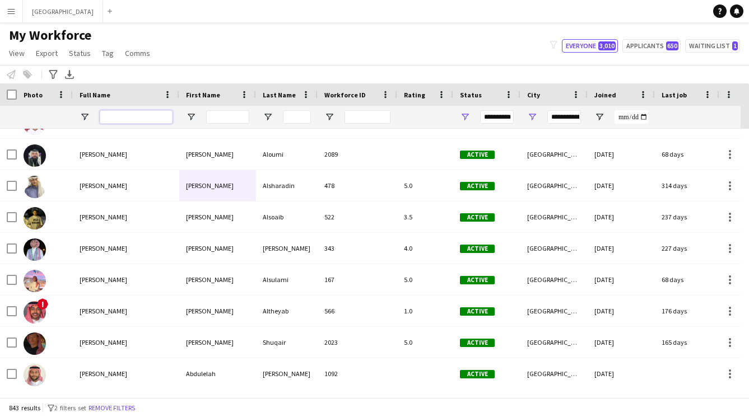
click at [134, 121] on input "Full Name Filter Input" at bounding box center [136, 116] width 73 height 13
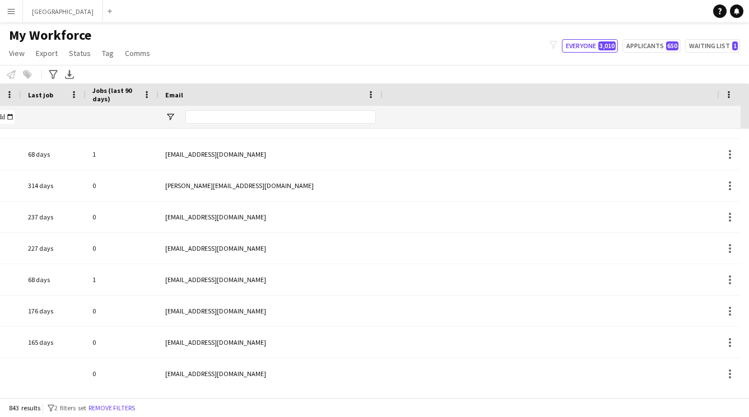
scroll to position [0, 797]
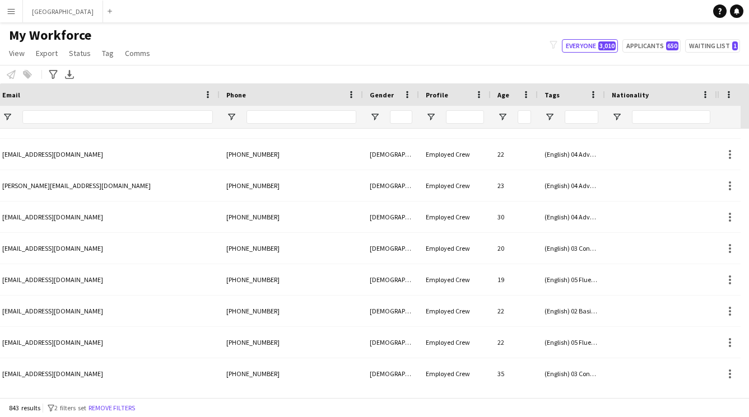
click at [337, 63] on div "My Workforce View Views Default view New view Update view Delete view Edit name…" at bounding box center [374, 46] width 749 height 38
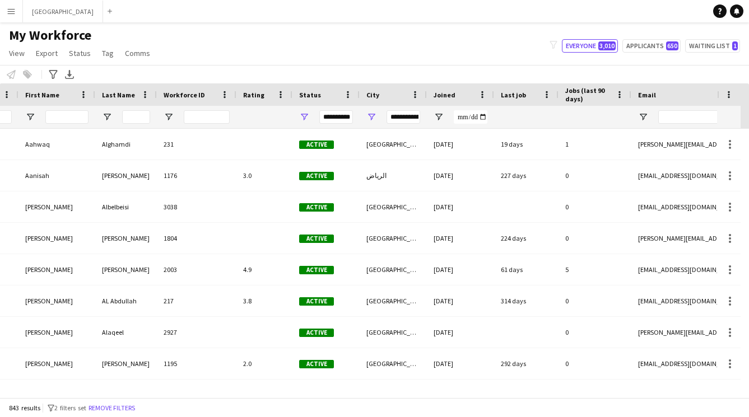
scroll to position [0, 312]
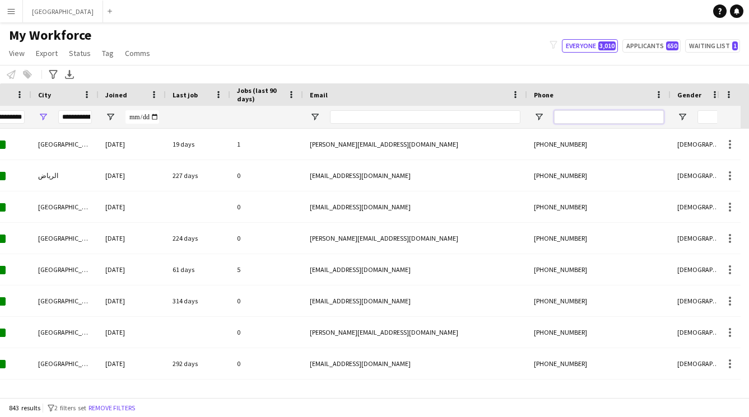
click at [593, 119] on input "Phone Filter Input" at bounding box center [609, 116] width 110 height 13
type input "****"
type input "**********"
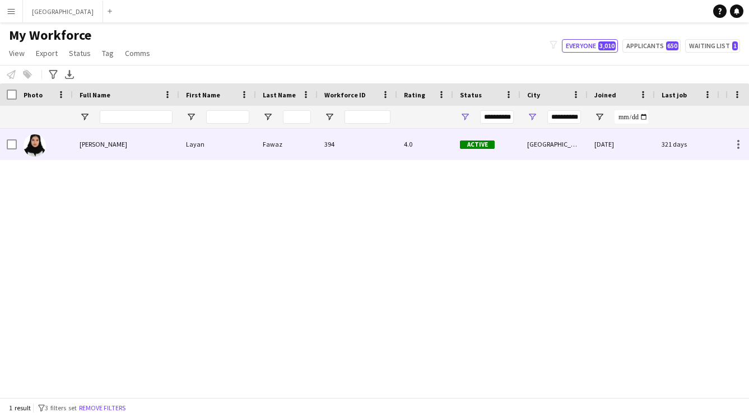
click at [290, 137] on div "Fawaz" at bounding box center [287, 144] width 62 height 31
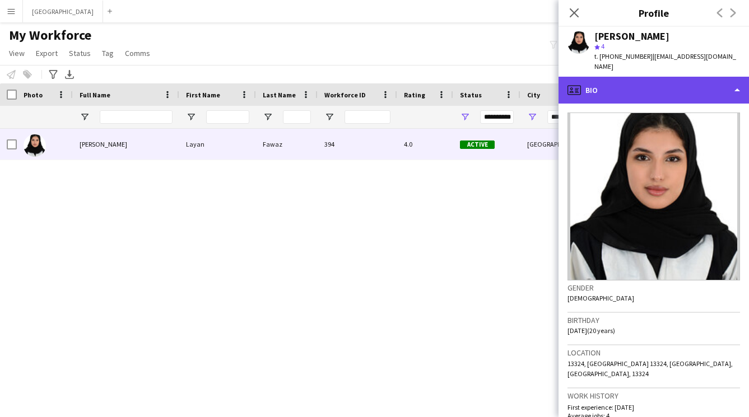
click at [630, 85] on div "profile Bio" at bounding box center [654, 90] width 191 height 27
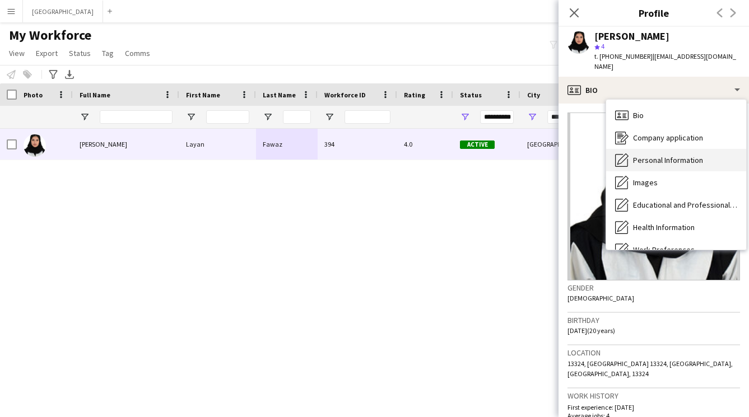
click at [638, 155] on span "Personal Information" at bounding box center [668, 160] width 70 height 10
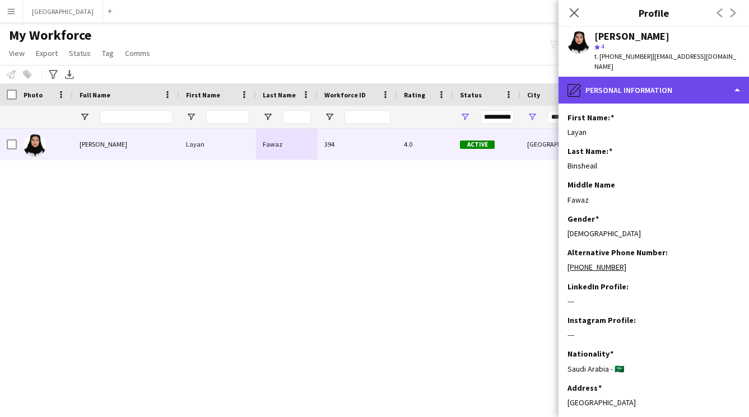
click at [619, 80] on div "pencil4 Personal Information" at bounding box center [654, 90] width 191 height 27
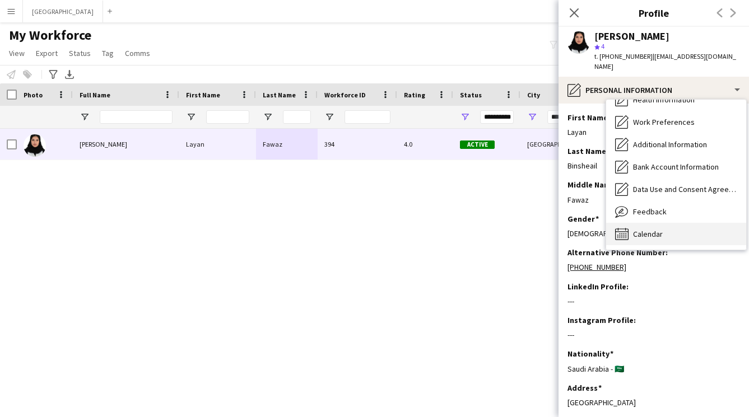
click at [646, 230] on div "Calendar Calendar" at bounding box center [676, 234] width 140 height 22
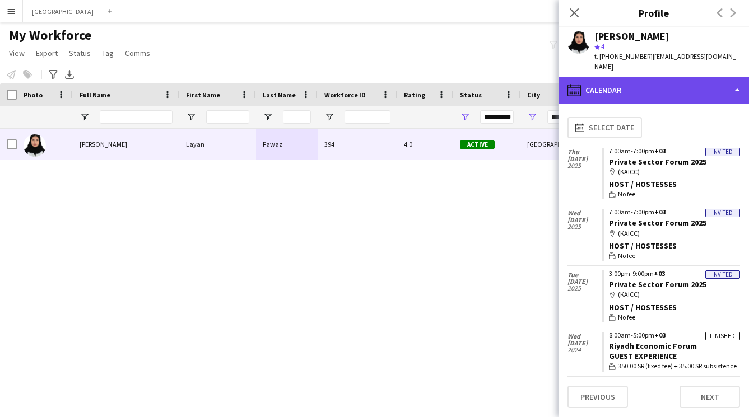
click at [659, 88] on div "calendar-full Calendar" at bounding box center [654, 90] width 191 height 27
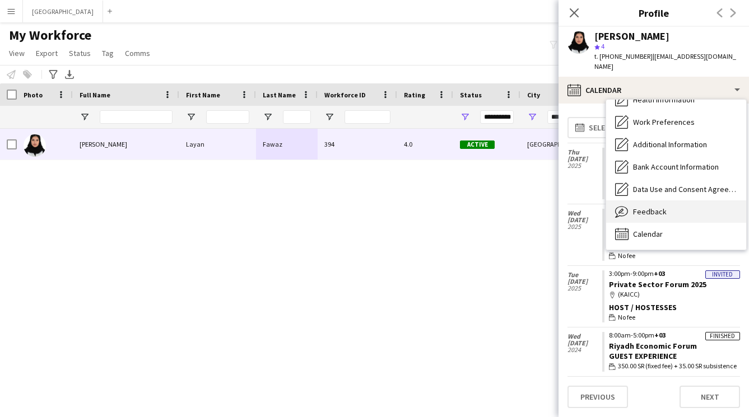
click at [663, 207] on span "Feedback" at bounding box center [650, 212] width 34 height 10
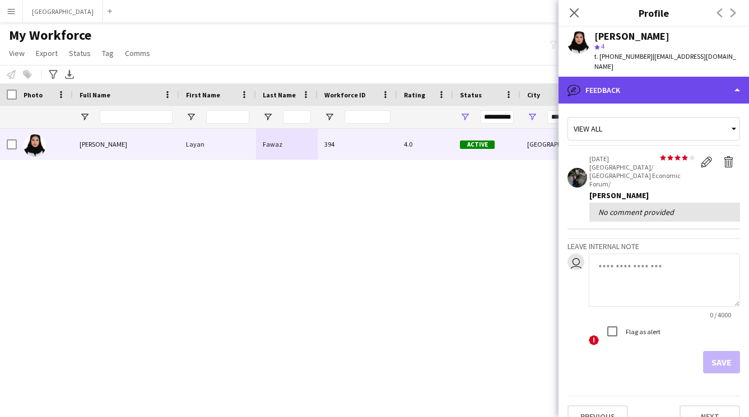
click at [622, 82] on div "bubble-pencil Feedback" at bounding box center [654, 90] width 191 height 27
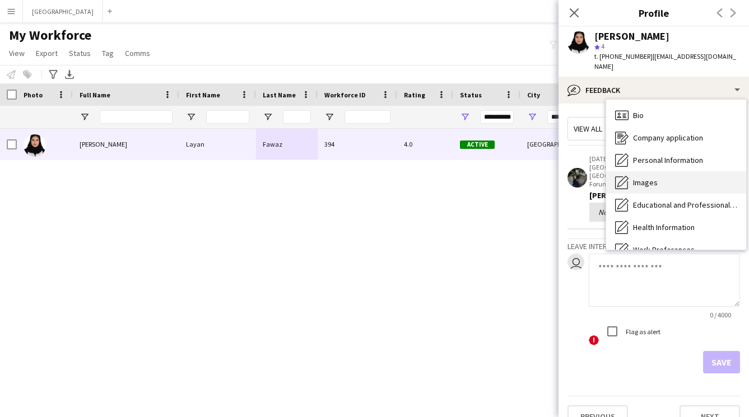
click at [648, 178] on span "Images" at bounding box center [645, 183] width 25 height 10
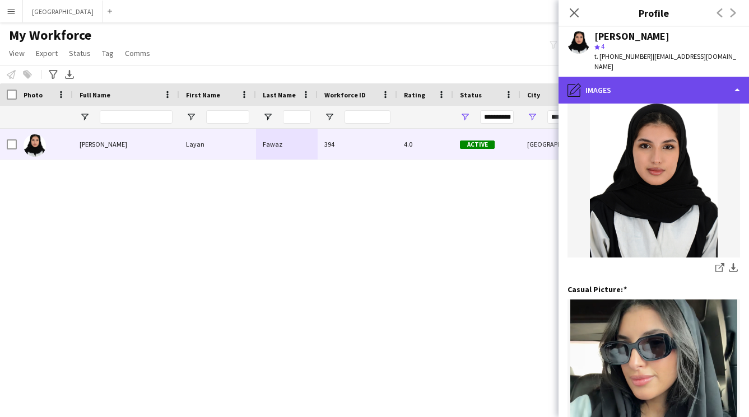
click at [645, 78] on div "pencil4 Images" at bounding box center [654, 90] width 191 height 27
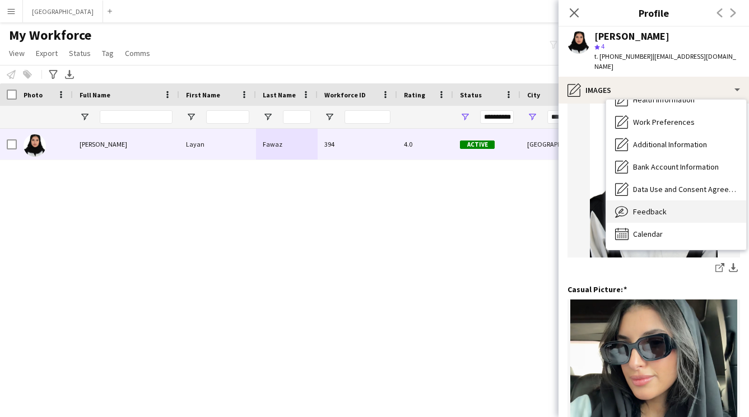
click at [659, 207] on span "Feedback" at bounding box center [650, 212] width 34 height 10
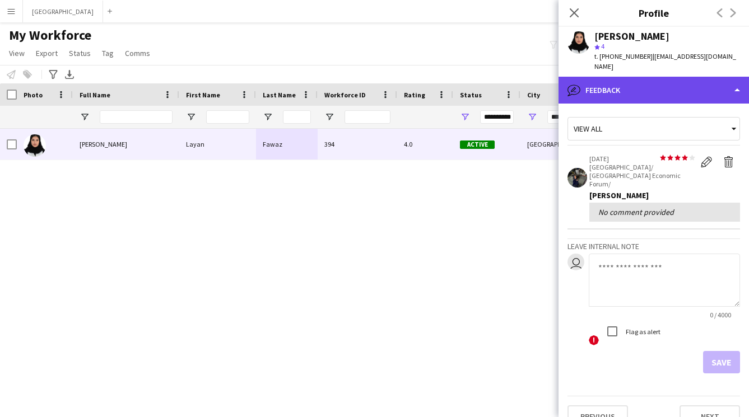
click at [701, 77] on div "bubble-pencil Feedback" at bounding box center [654, 90] width 191 height 27
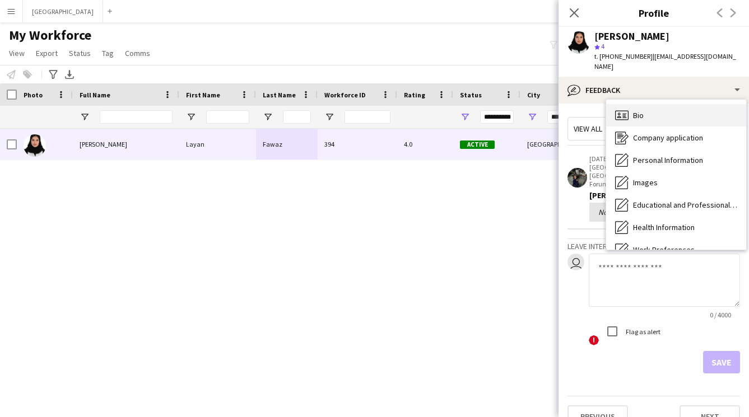
click at [662, 112] on div "Bio Bio" at bounding box center [676, 115] width 140 height 22
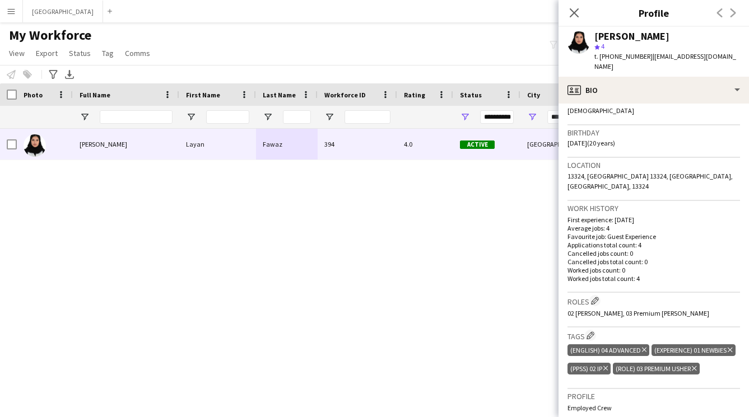
scroll to position [0, 0]
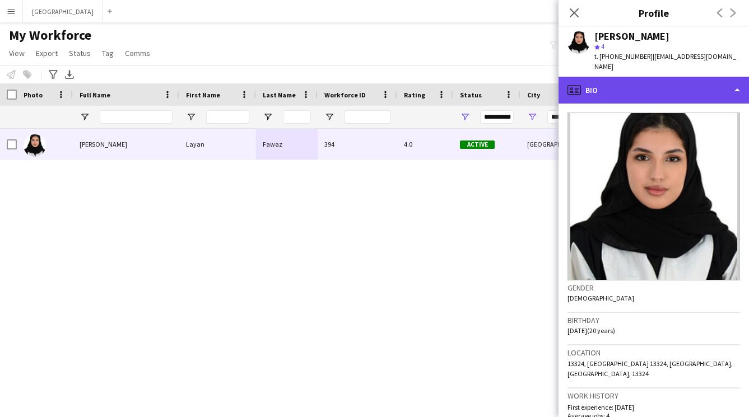
click at [654, 81] on div "profile Bio" at bounding box center [654, 90] width 191 height 27
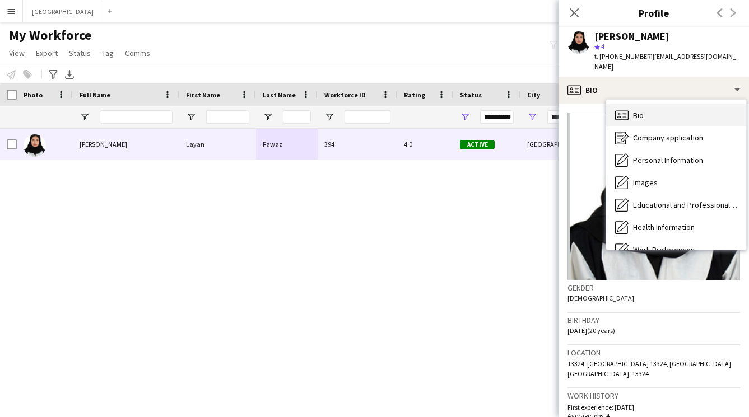
click at [656, 104] on div "Bio Bio" at bounding box center [676, 115] width 140 height 22
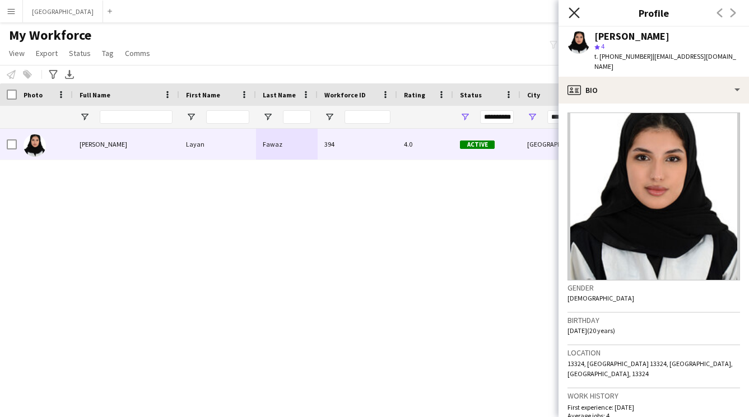
click at [576, 13] on icon "Close pop-in" at bounding box center [574, 12] width 11 height 11
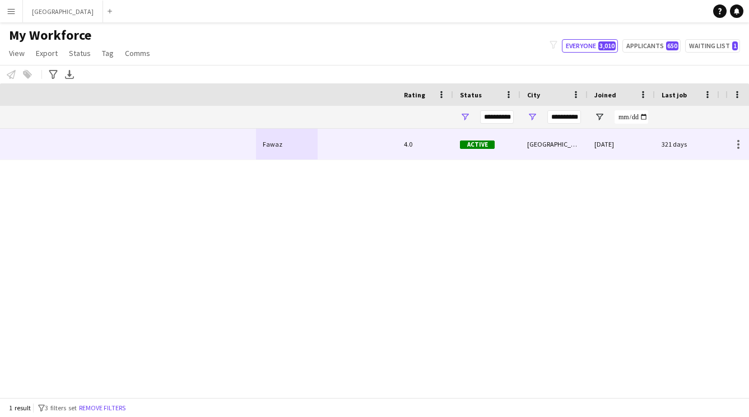
scroll to position [0, 788]
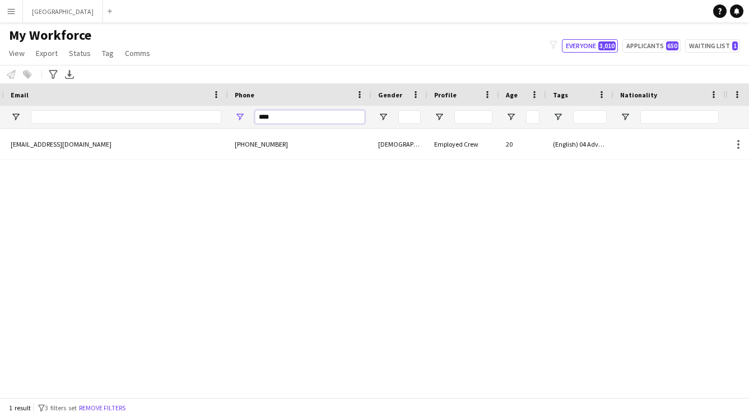
click at [308, 115] on input "****" at bounding box center [310, 116] width 110 height 13
type input "*"
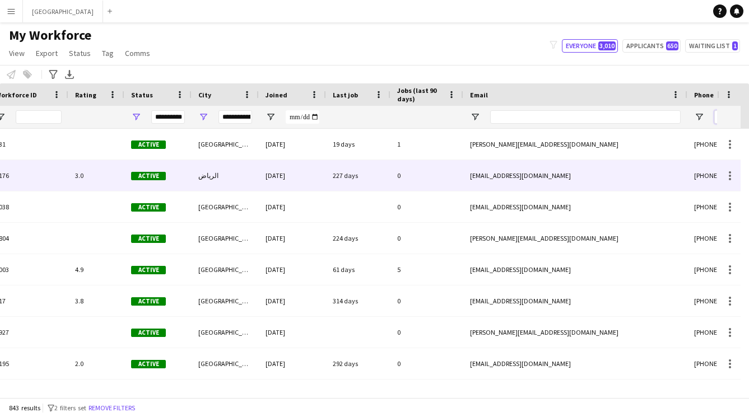
scroll to position [0, 0]
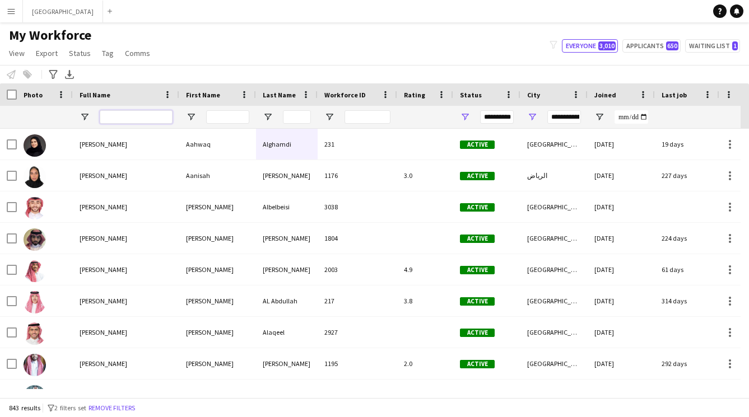
click at [112, 119] on input "Full Name Filter Input" at bounding box center [136, 116] width 73 height 13
type input "*****"
type input "**********"
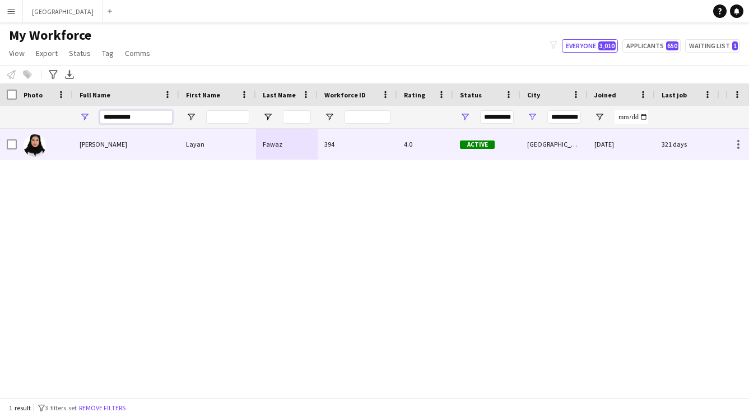
type input "**********"
click at [95, 137] on div "[PERSON_NAME]" at bounding box center [126, 144] width 106 height 31
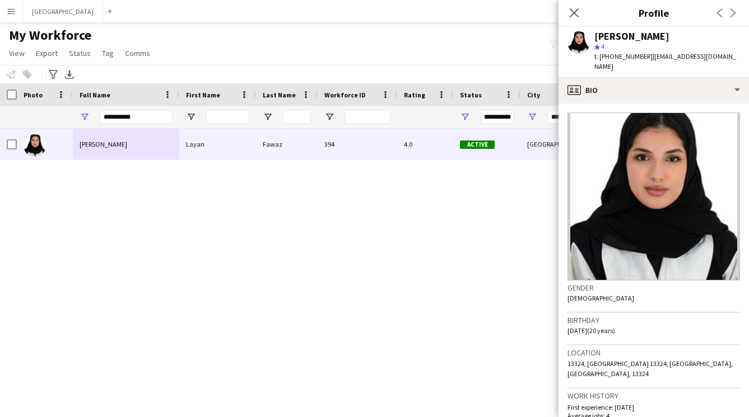
drag, startPoint x: 644, startPoint y: 56, endPoint x: 602, endPoint y: 56, distance: 42.0
click at [602, 56] on div "t. [PHONE_NUMBER] | [EMAIL_ADDRESS][DOMAIN_NAME]" at bounding box center [667, 62] width 146 height 20
copy span "966534881656"
click at [411, 236] on div "Layan [PERSON_NAME] Layan [PERSON_NAME] 394 4.0 Active [GEOGRAPHIC_DATA] [DATE]…" at bounding box center [363, 259] width 726 height 261
